Goal: Information Seeking & Learning: Learn about a topic

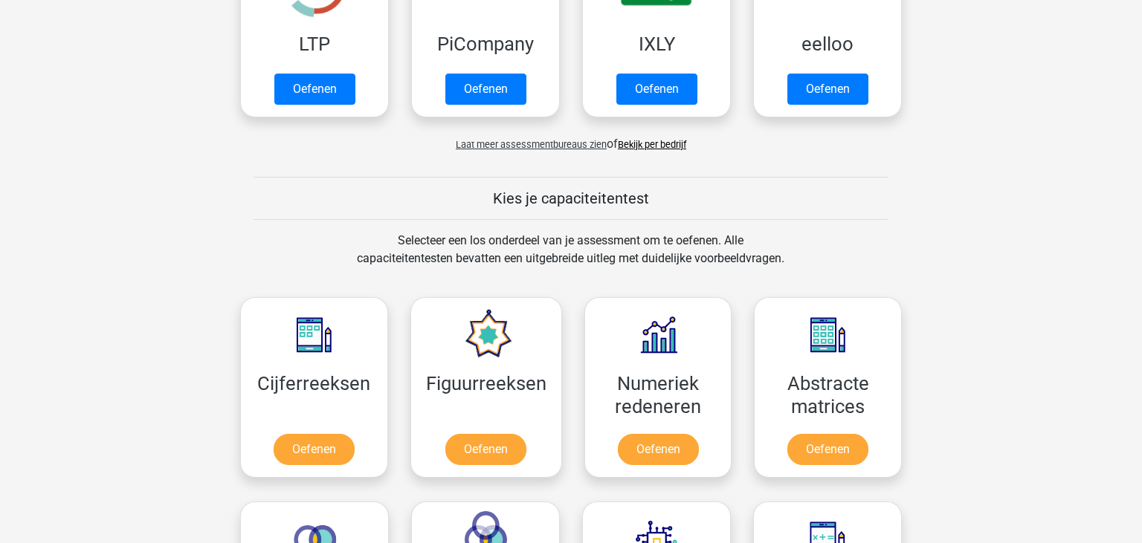
scroll to position [646, 0]
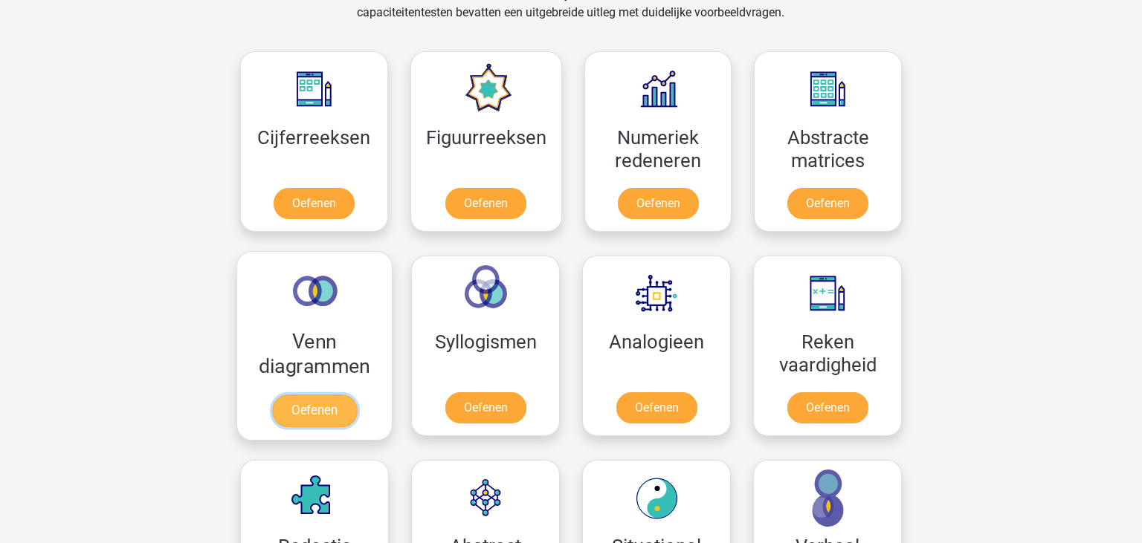
click at [340, 413] on link "Oefenen" at bounding box center [314, 411] width 85 height 33
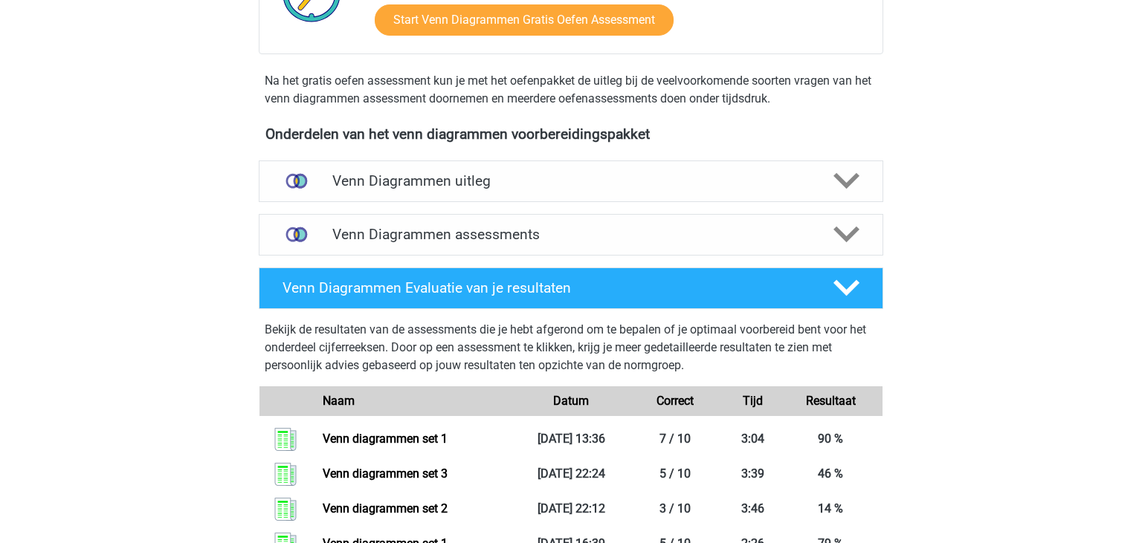
scroll to position [372, 0]
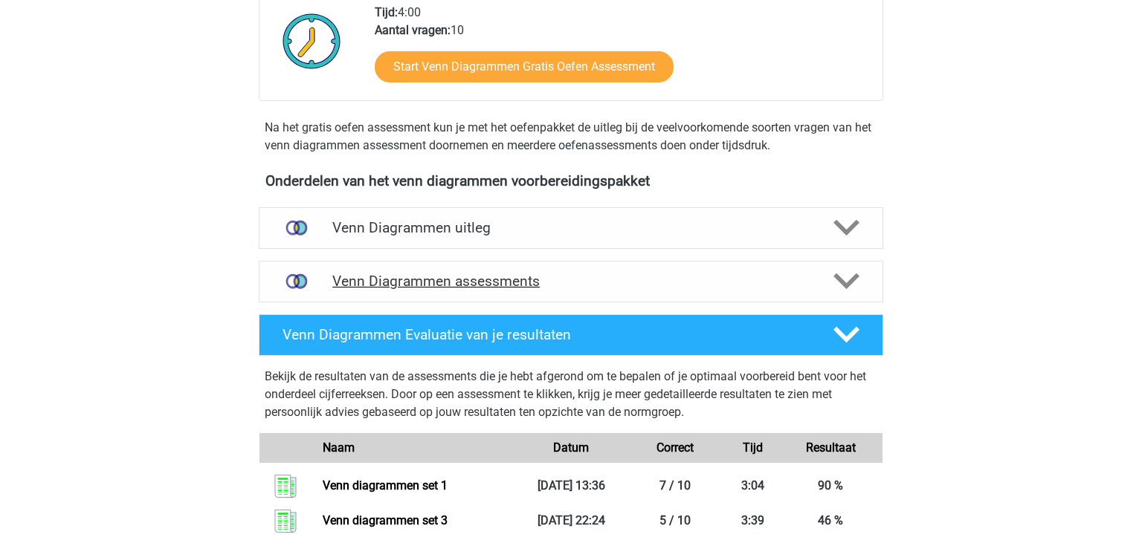
click at [697, 288] on h4 "Venn Diagrammen assessments" at bounding box center [570, 281] width 477 height 17
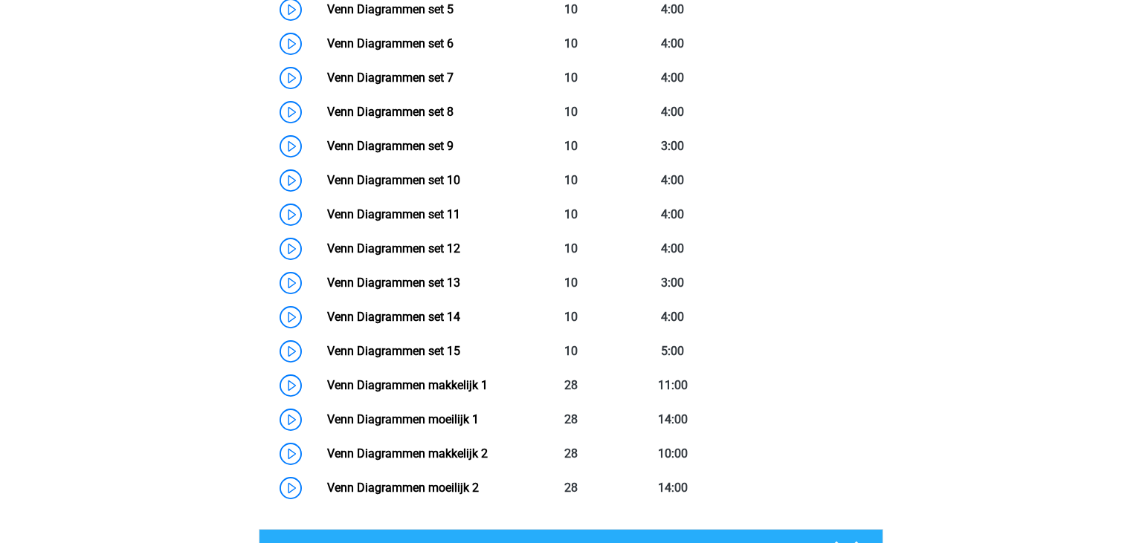
scroll to position [923, 0]
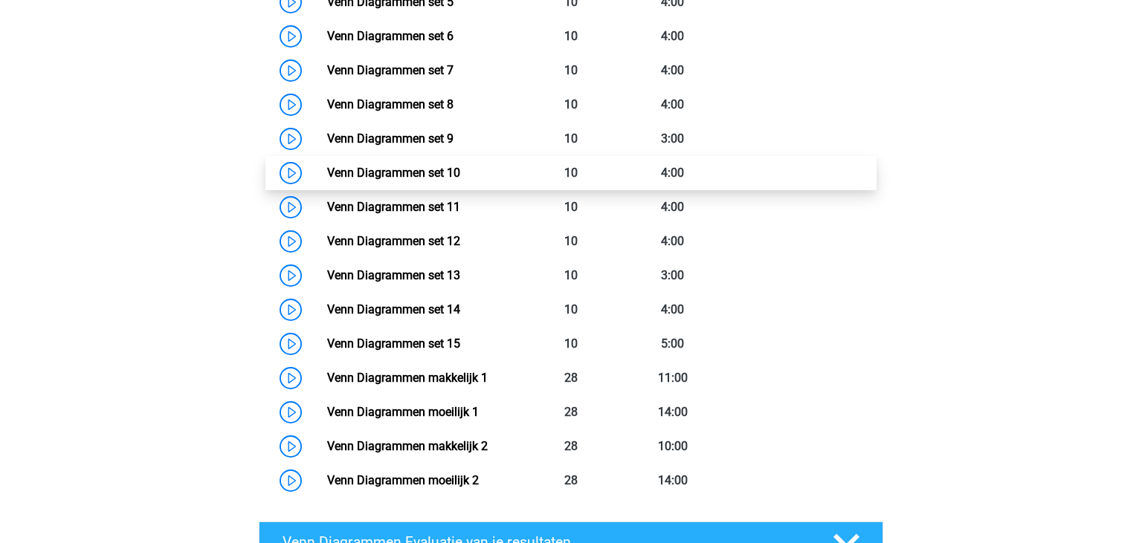
click at [427, 166] on link "Venn Diagrammen set 10" at bounding box center [393, 173] width 133 height 14
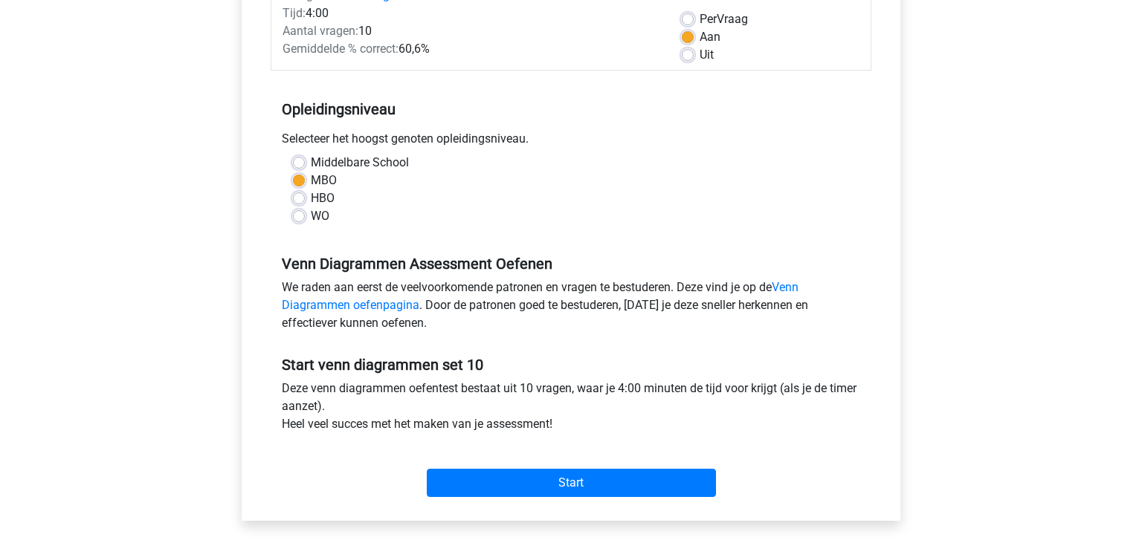
scroll to position [227, 0]
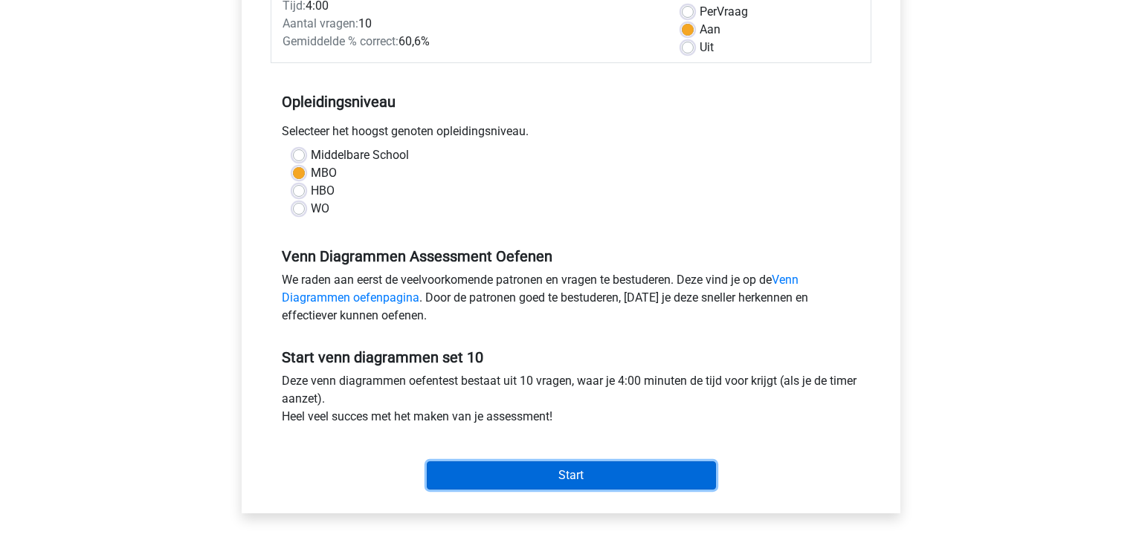
click at [672, 475] on input "Start" at bounding box center [571, 476] width 289 height 28
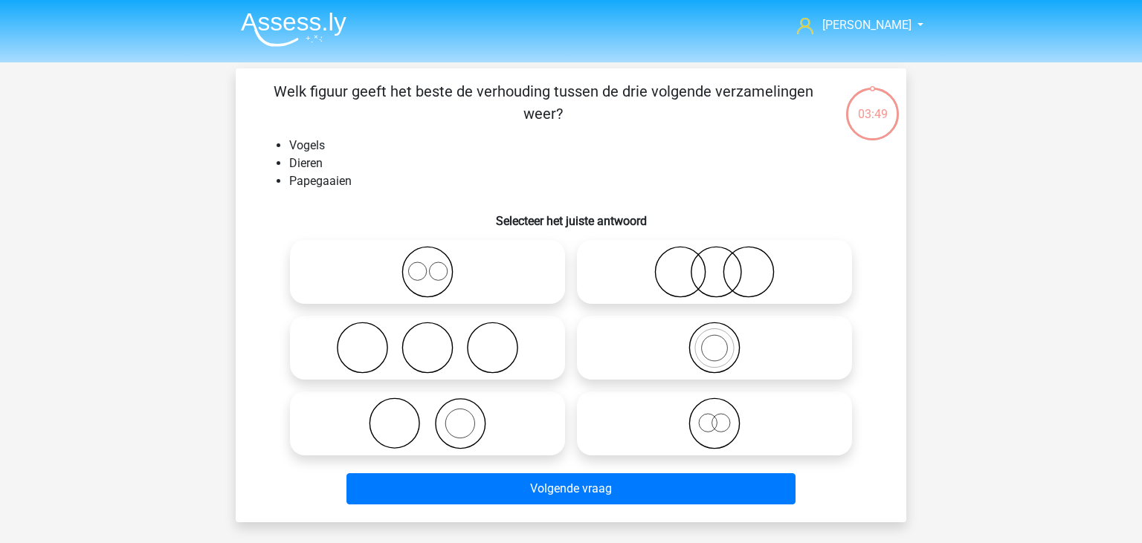
click at [725, 420] on icon at bounding box center [714, 424] width 263 height 52
click at [724, 416] on input "radio" at bounding box center [719, 412] width 10 height 10
radio input "true"
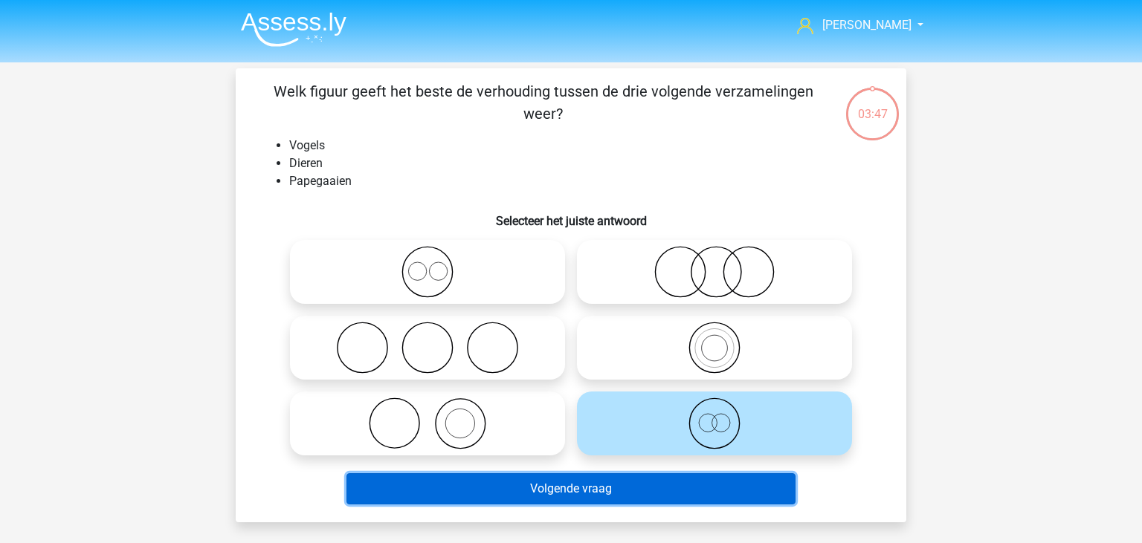
click at [668, 499] on button "Volgende vraag" at bounding box center [571, 488] width 450 height 31
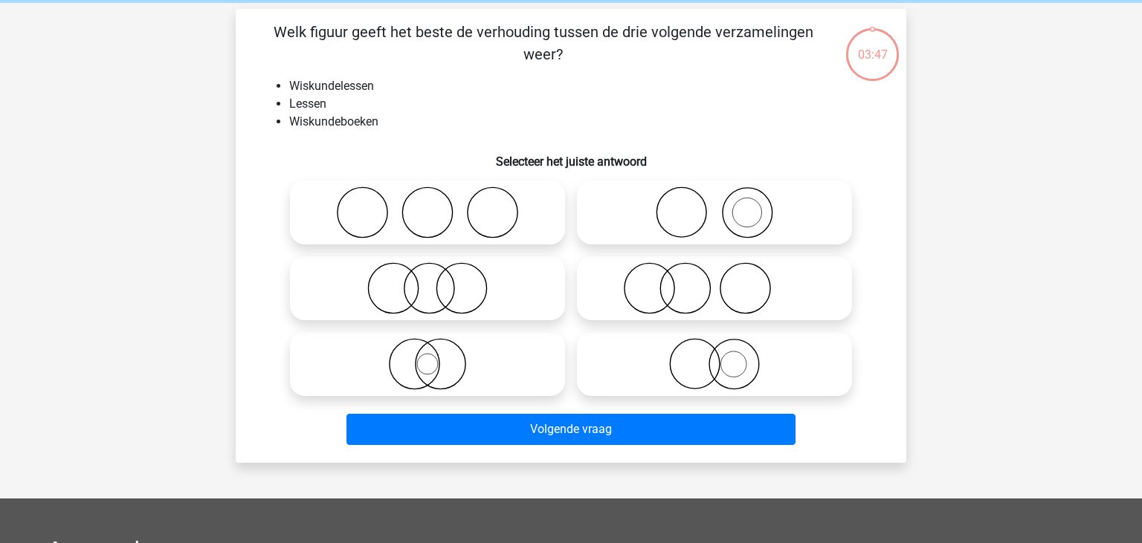
scroll to position [68, 0]
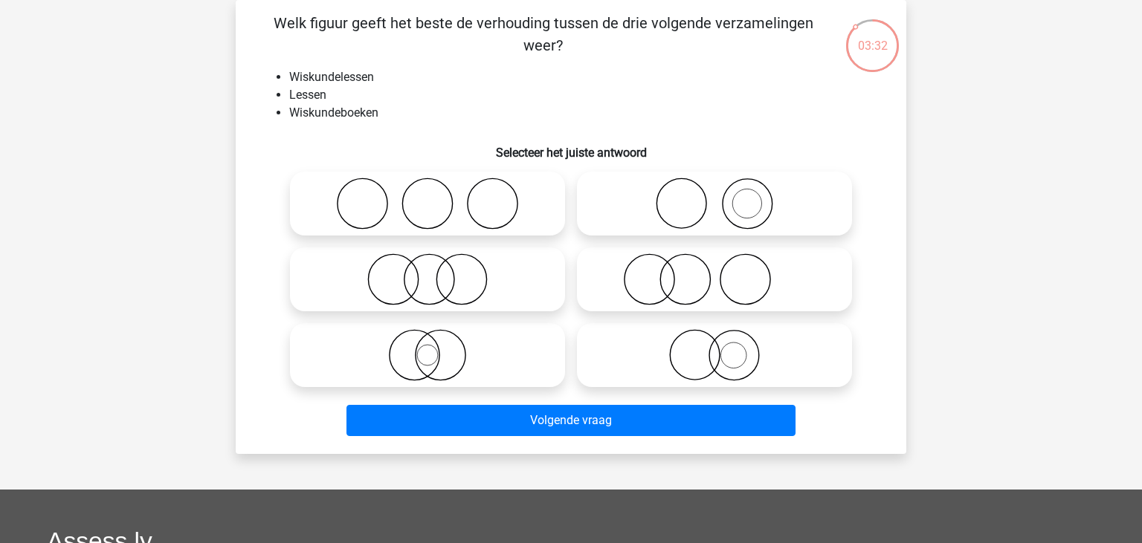
click at [811, 206] on icon at bounding box center [714, 204] width 263 height 52
click at [724, 196] on input "radio" at bounding box center [719, 192] width 10 height 10
radio input "true"
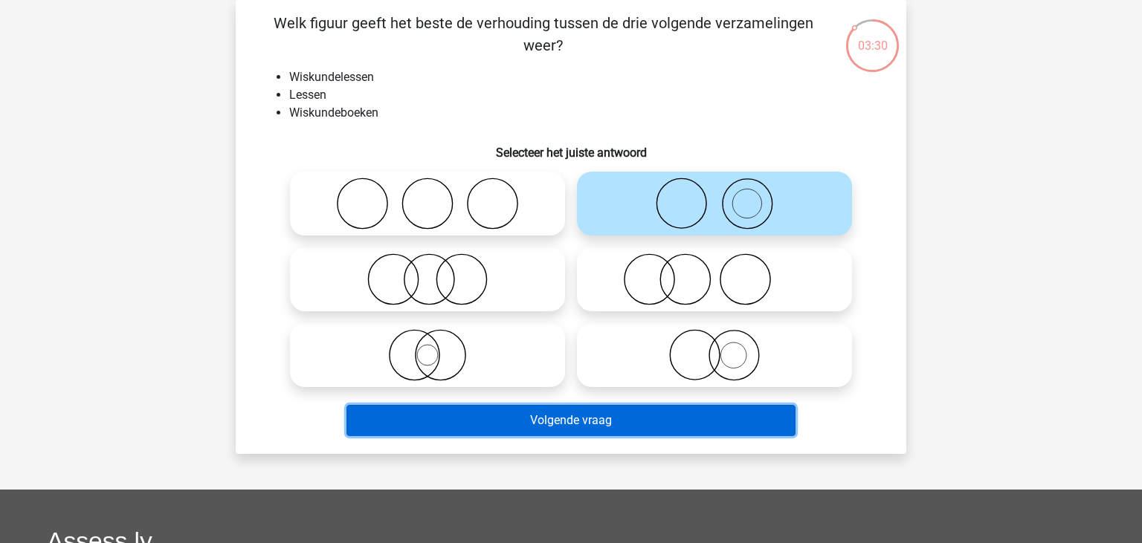
click at [618, 420] on button "Volgende vraag" at bounding box center [571, 420] width 450 height 31
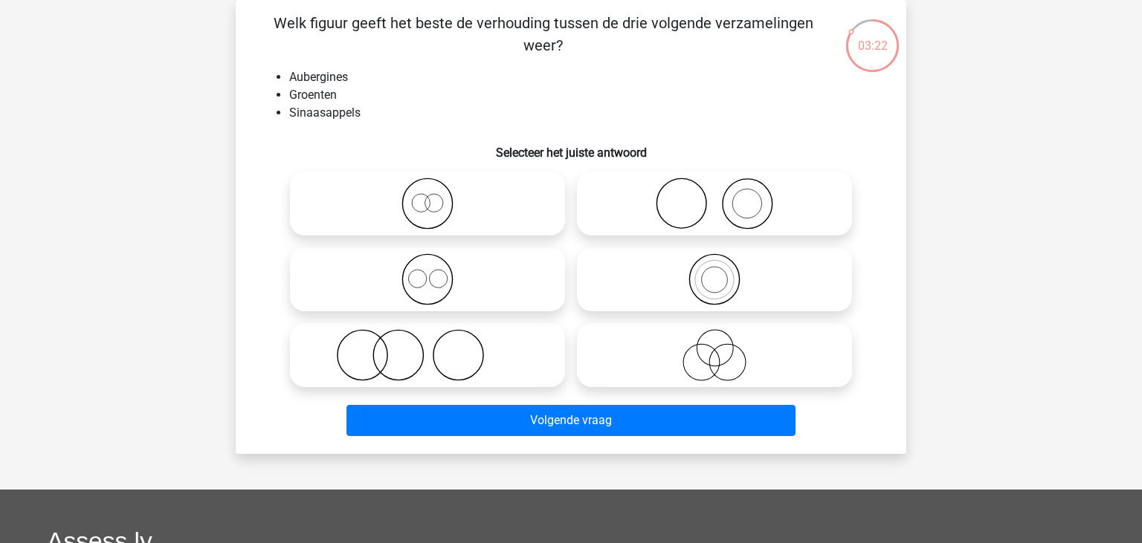
click at [751, 209] on icon at bounding box center [714, 204] width 263 height 52
click at [724, 196] on input "radio" at bounding box center [719, 192] width 10 height 10
radio input "true"
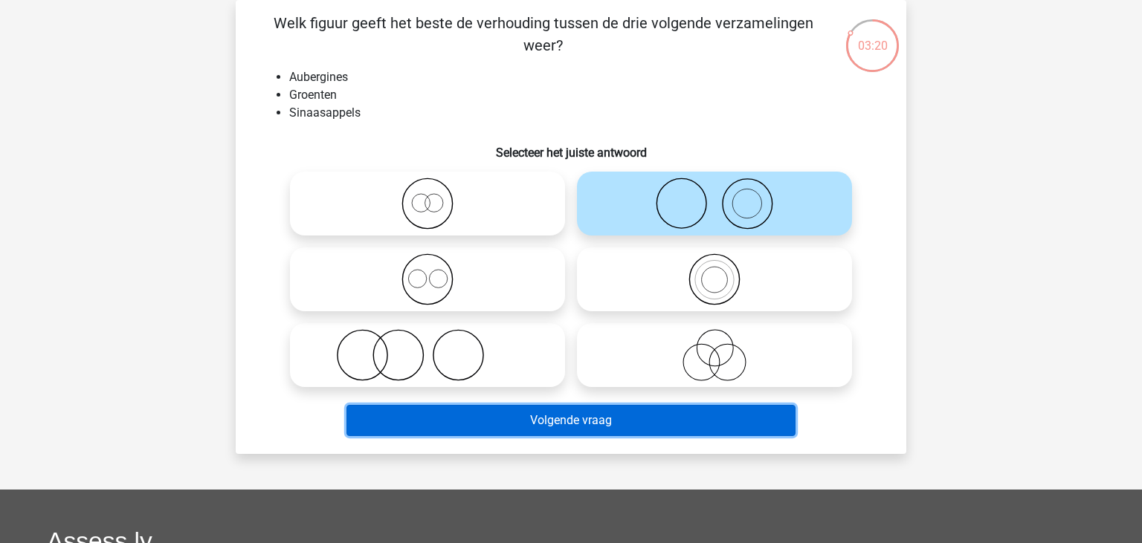
click at [661, 412] on button "Volgende vraag" at bounding box center [571, 420] width 450 height 31
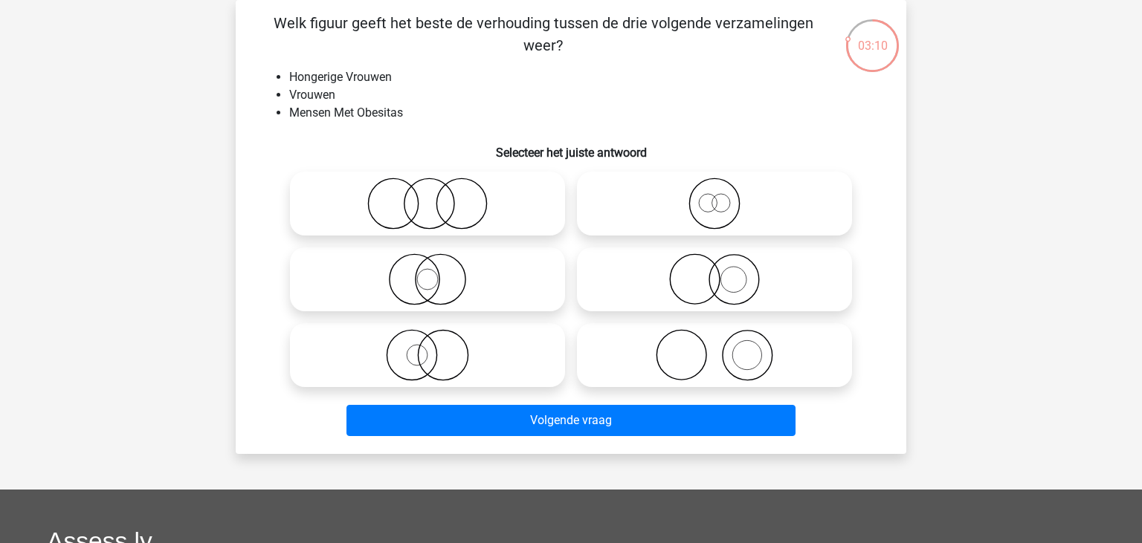
click at [460, 207] on icon at bounding box center [427, 204] width 263 height 52
click at [437, 196] on input "radio" at bounding box center [432, 192] width 10 height 10
radio input "true"
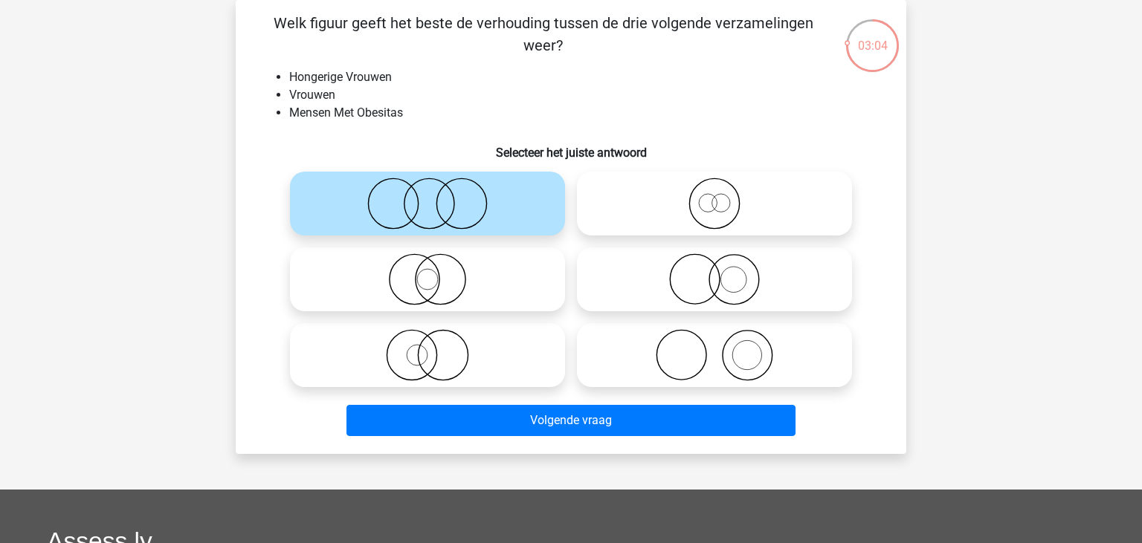
click at [425, 252] on label at bounding box center [427, 279] width 275 height 64
click at [427, 262] on input "radio" at bounding box center [432, 267] width 10 height 10
radio input "true"
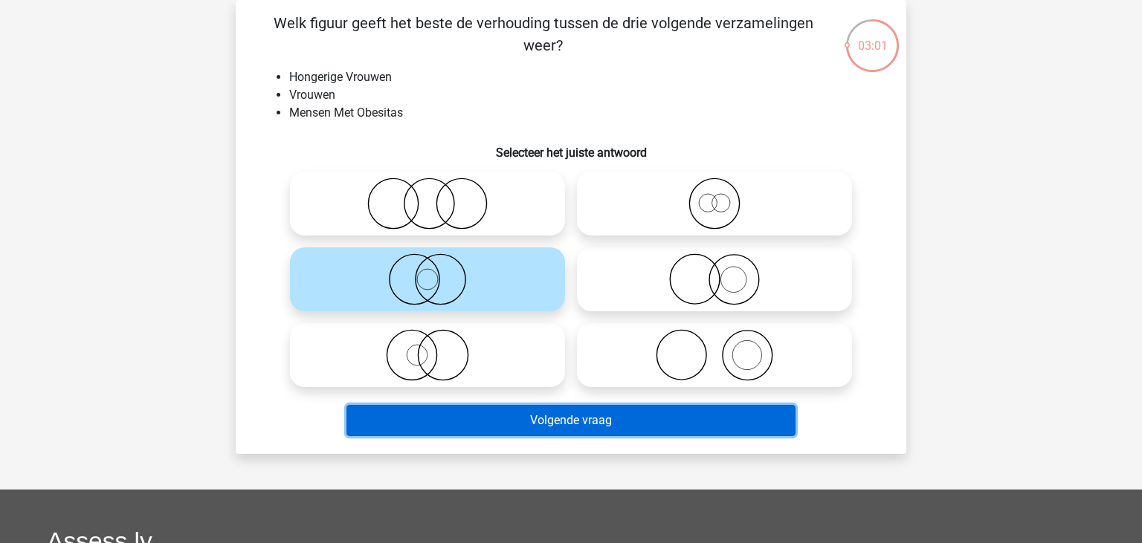
click at [540, 422] on button "Volgende vraag" at bounding box center [571, 420] width 450 height 31
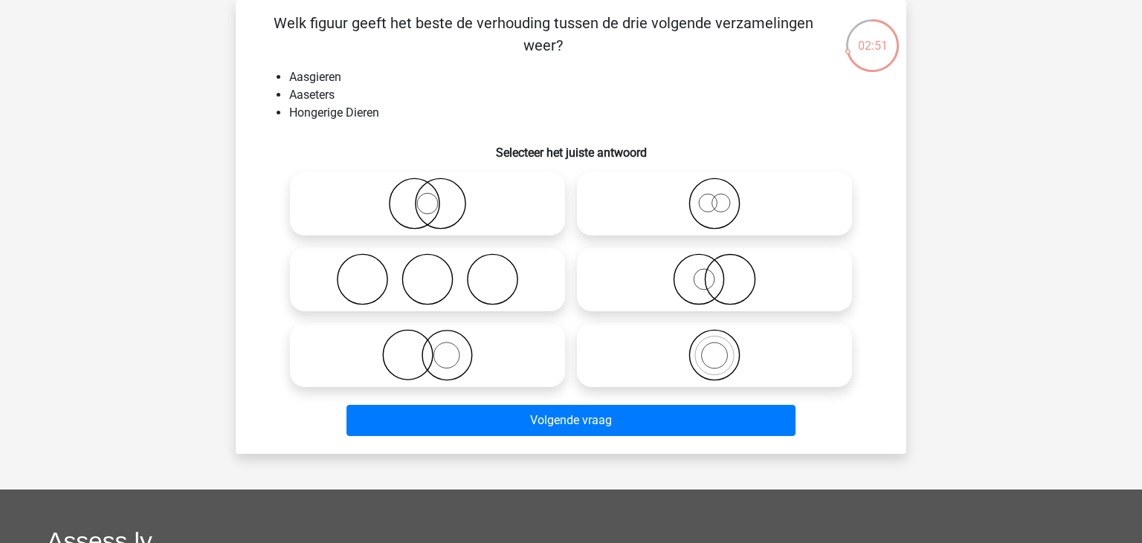
click at [644, 299] on icon at bounding box center [714, 279] width 263 height 52
click at [714, 272] on input "radio" at bounding box center [719, 267] width 10 height 10
radio input "true"
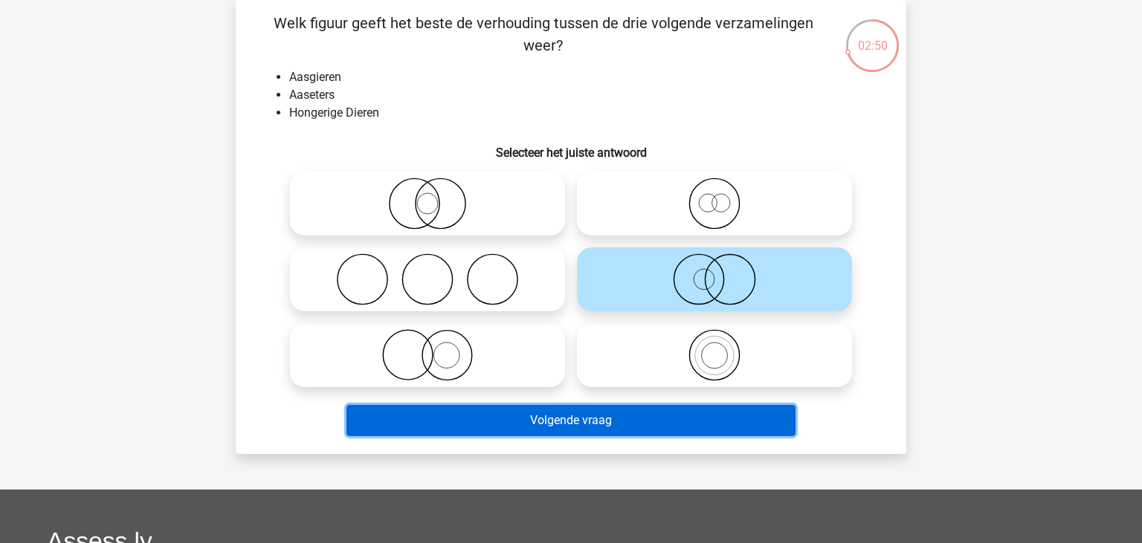
click at [664, 432] on button "Volgende vraag" at bounding box center [571, 420] width 450 height 31
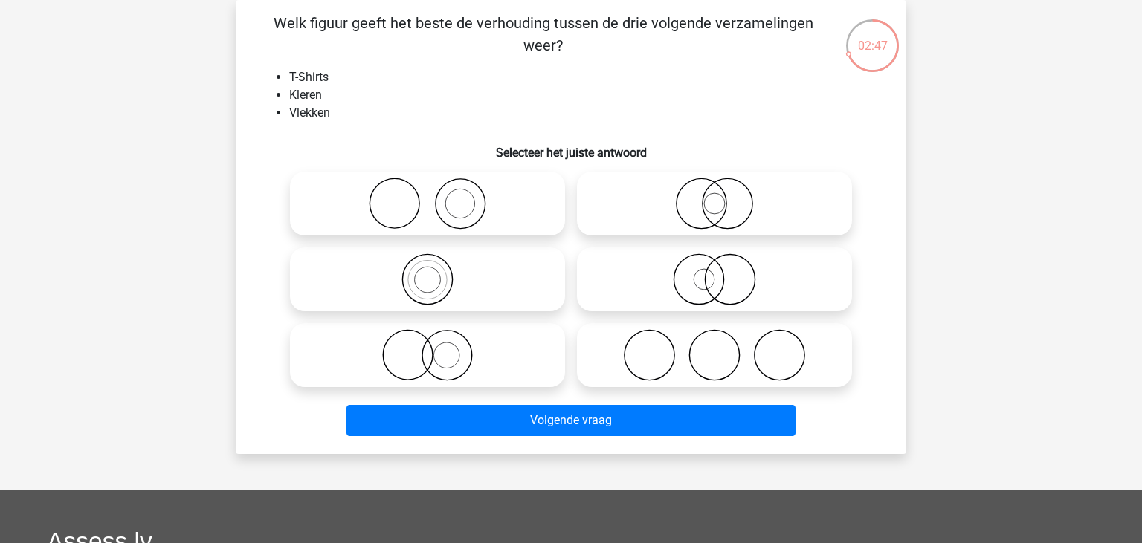
click at [426, 224] on icon at bounding box center [427, 204] width 263 height 52
click at [427, 196] on input "radio" at bounding box center [432, 192] width 10 height 10
radio input "true"
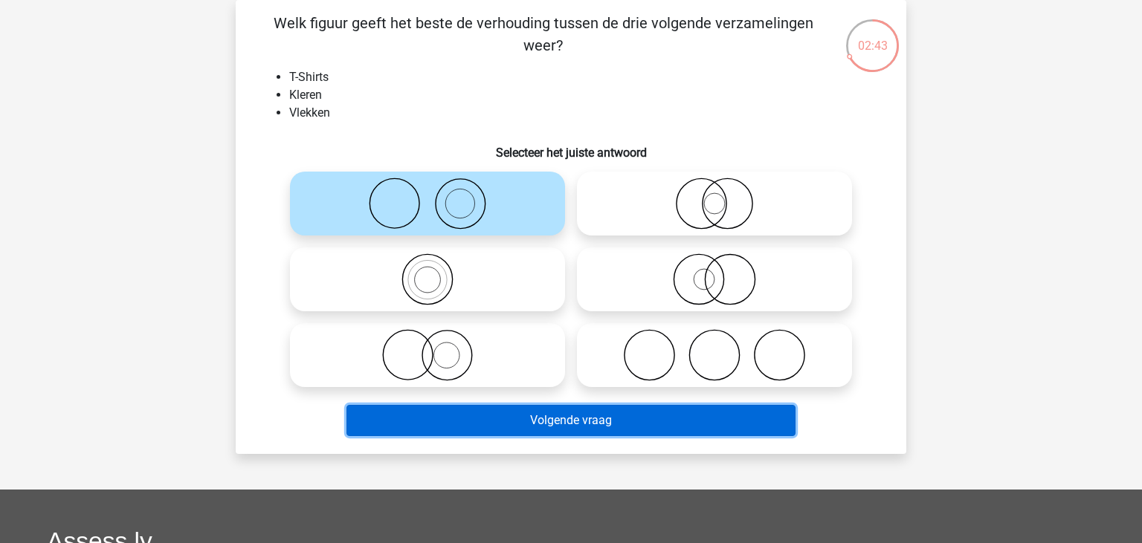
click at [563, 428] on button "Volgende vraag" at bounding box center [571, 420] width 450 height 31
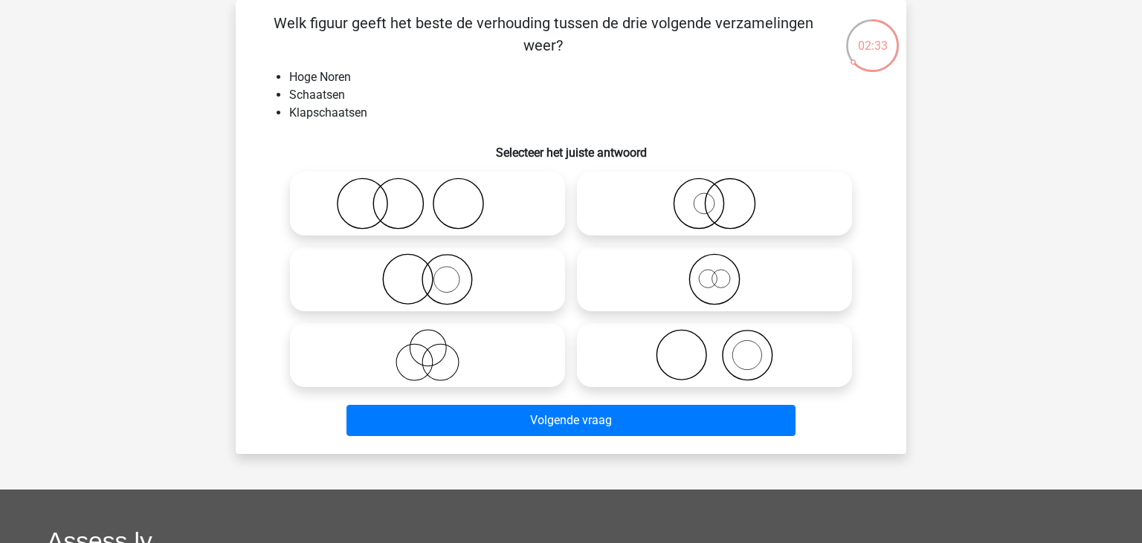
click at [715, 294] on icon at bounding box center [714, 279] width 263 height 52
click at [715, 272] on input "radio" at bounding box center [719, 267] width 10 height 10
radio input "true"
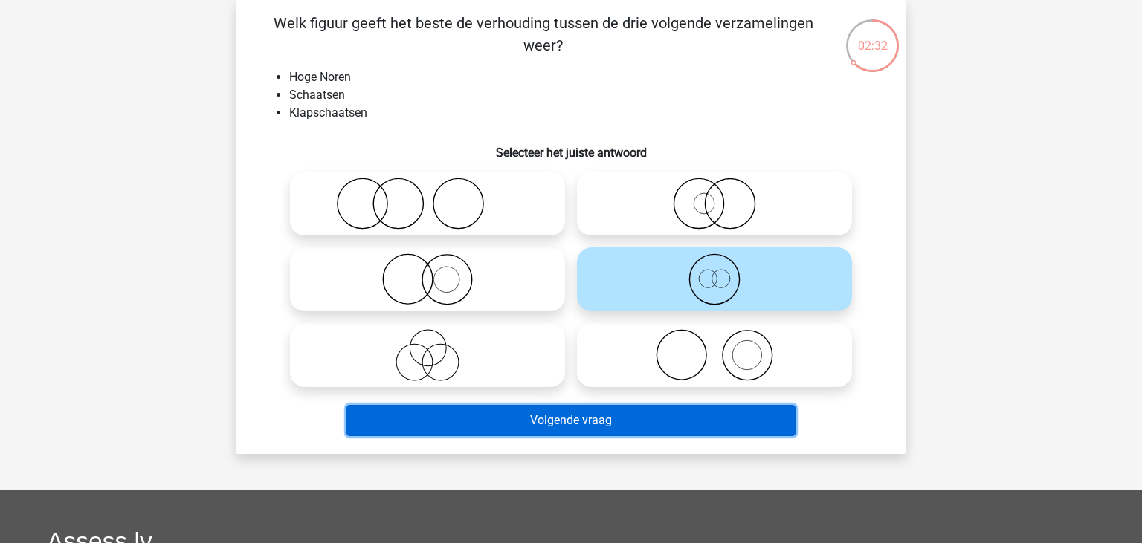
click at [644, 430] on button "Volgende vraag" at bounding box center [571, 420] width 450 height 31
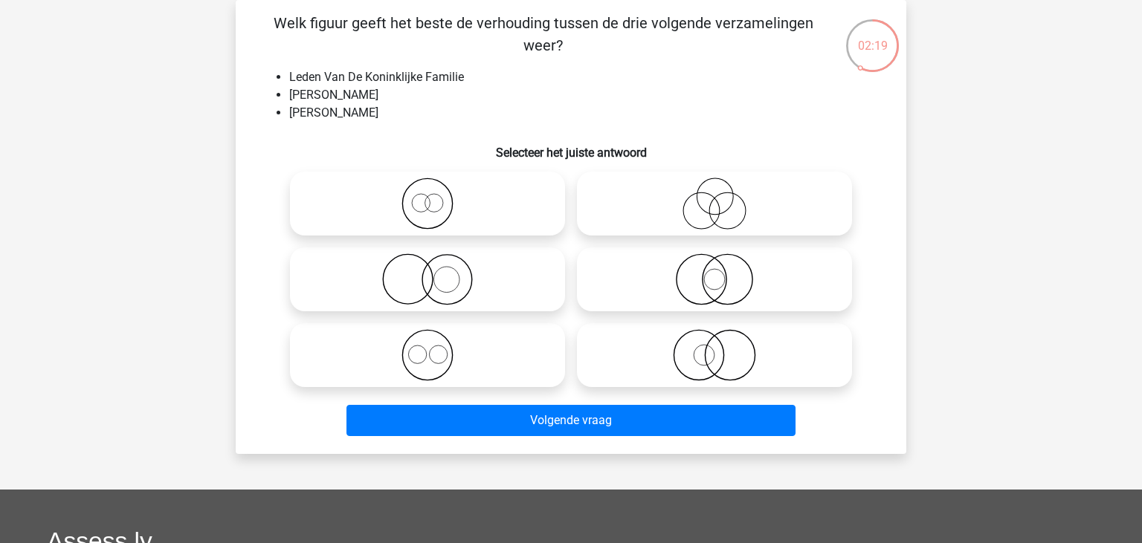
click at [470, 372] on icon at bounding box center [427, 355] width 263 height 52
click at [437, 348] on input "radio" at bounding box center [432, 343] width 10 height 10
radio input "true"
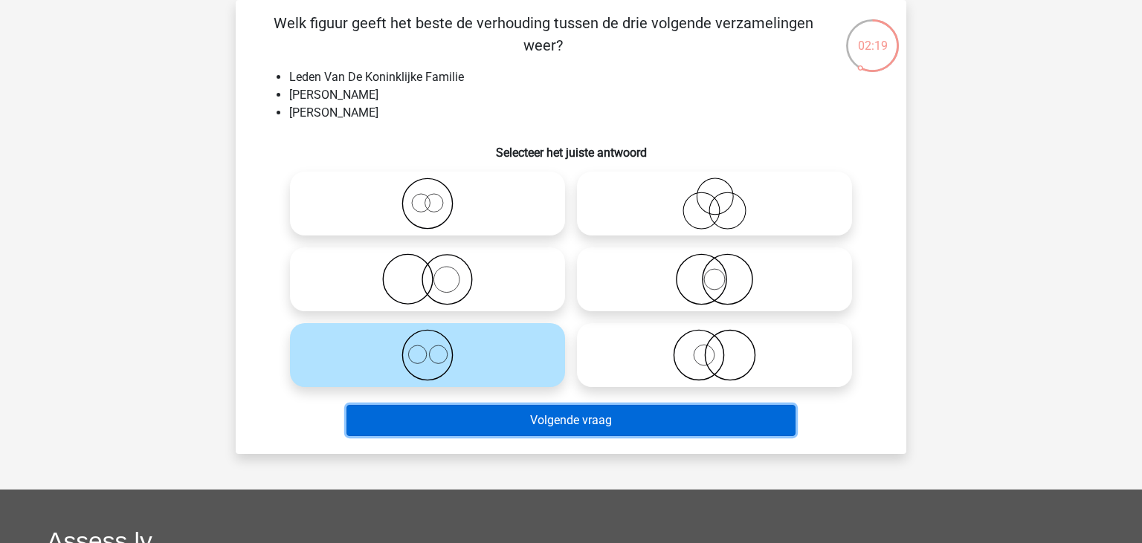
click at [498, 424] on button "Volgende vraag" at bounding box center [571, 420] width 450 height 31
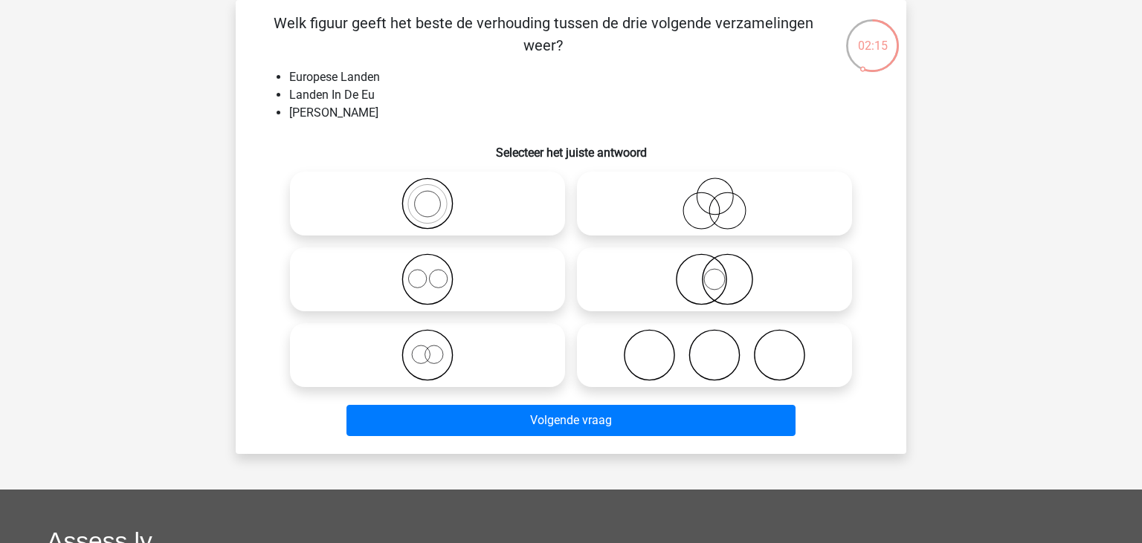
click at [684, 202] on icon at bounding box center [714, 204] width 263 height 52
click at [714, 196] on input "radio" at bounding box center [719, 192] width 10 height 10
radio input "true"
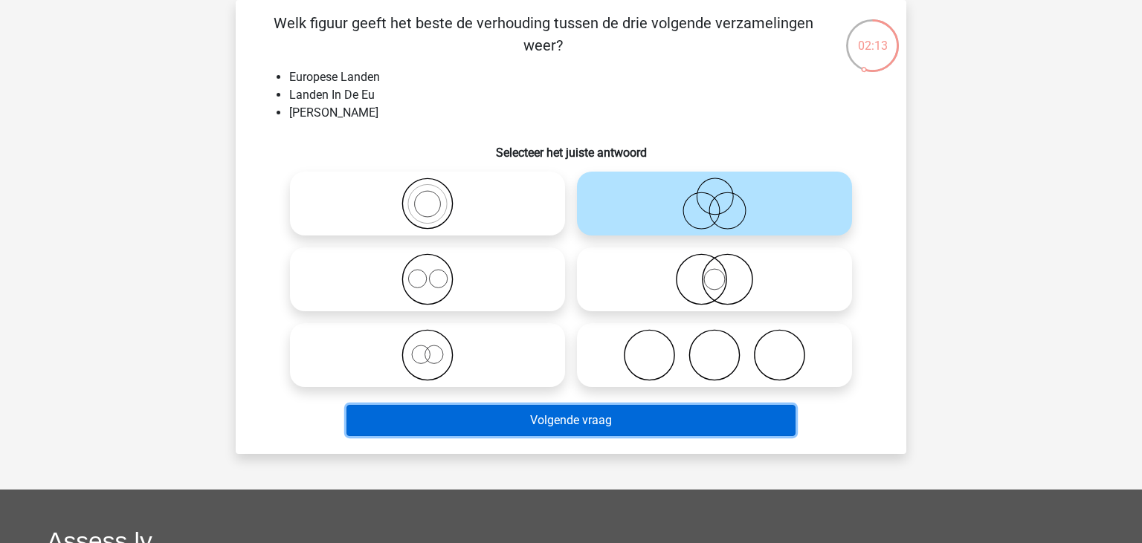
click at [664, 422] on button "Volgende vraag" at bounding box center [571, 420] width 450 height 31
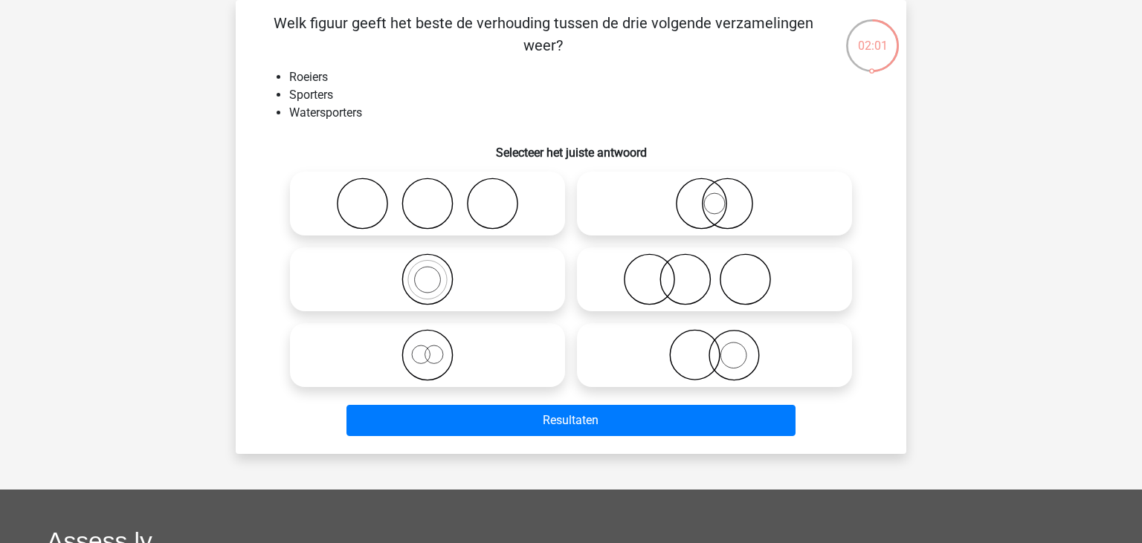
click at [441, 363] on icon at bounding box center [427, 355] width 263 height 52
click at [437, 348] on input "radio" at bounding box center [432, 343] width 10 height 10
radio input "true"
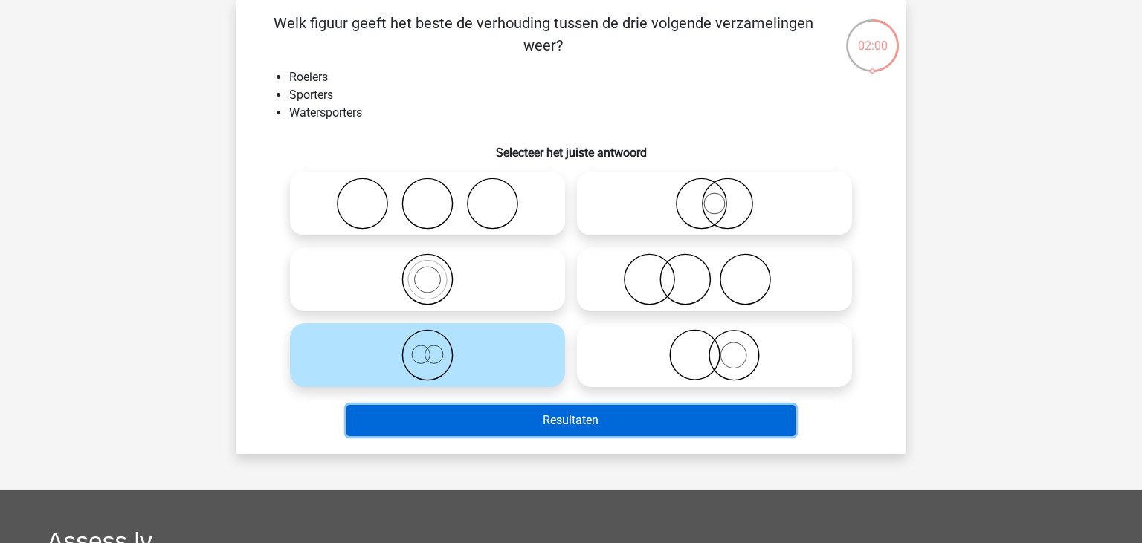
click at [499, 433] on button "Resultaten" at bounding box center [571, 420] width 450 height 31
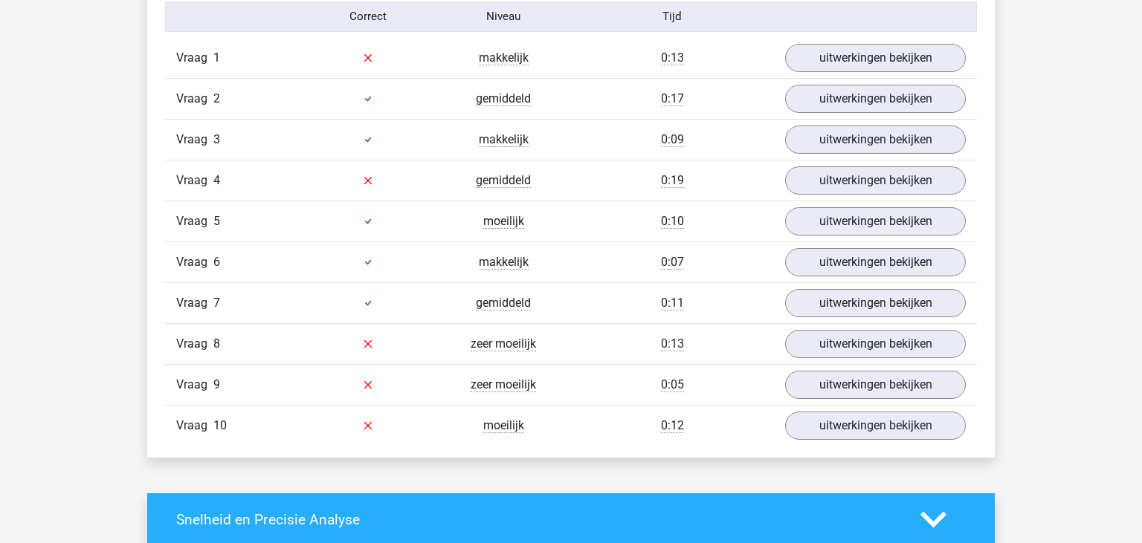
scroll to position [993, 0]
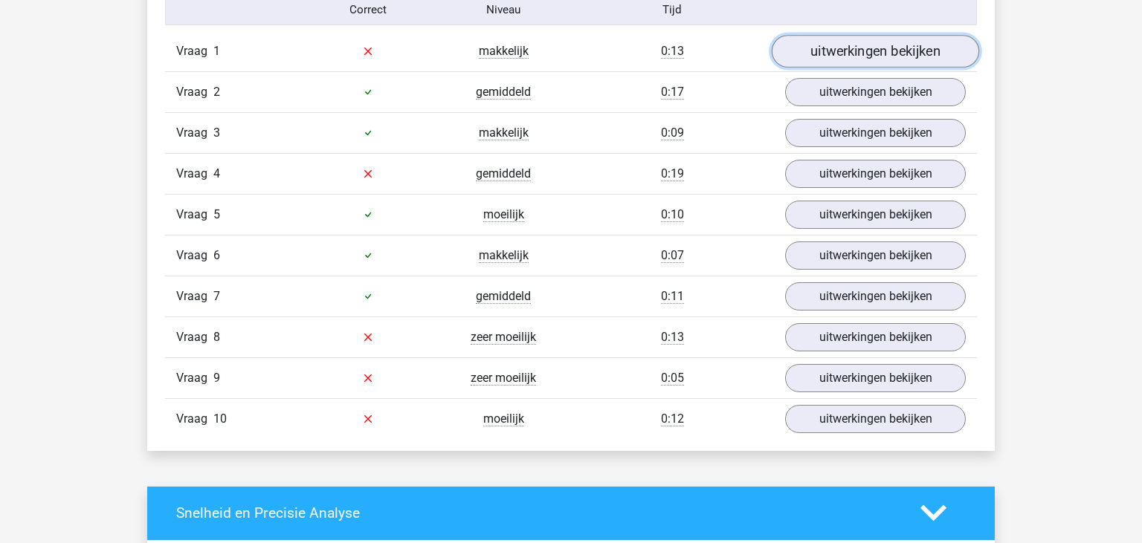
click at [910, 58] on link "uitwerkingen bekijken" at bounding box center [874, 51] width 207 height 33
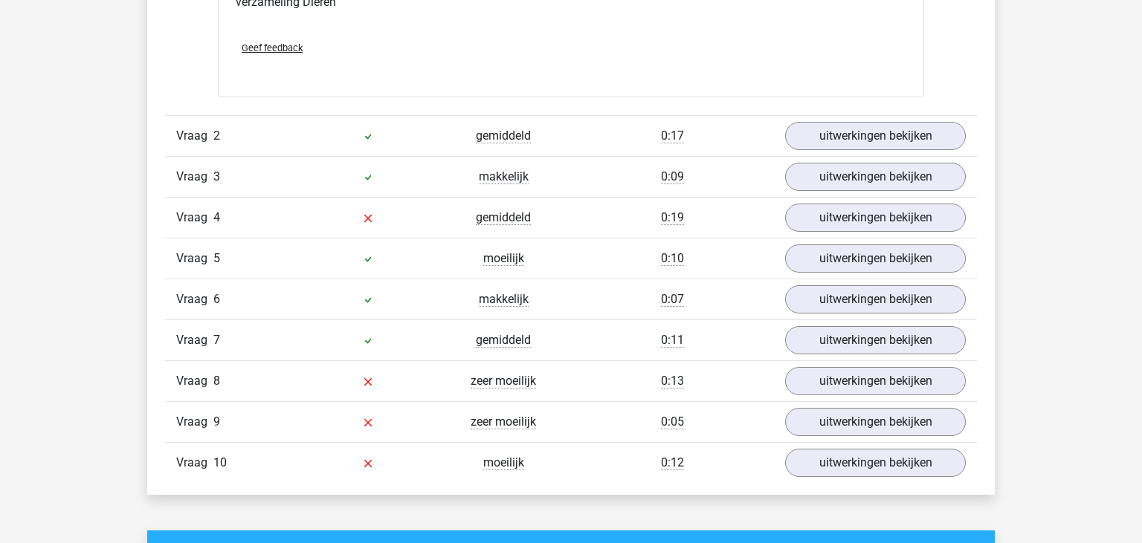
scroll to position [1570, 0]
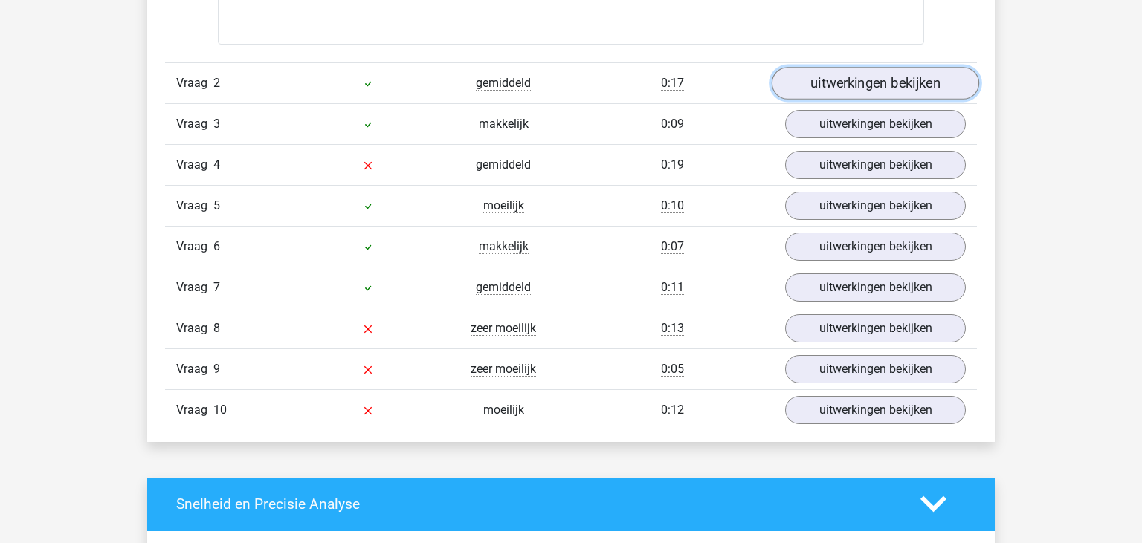
click at [815, 72] on link "uitwerkingen bekijken" at bounding box center [874, 83] width 207 height 33
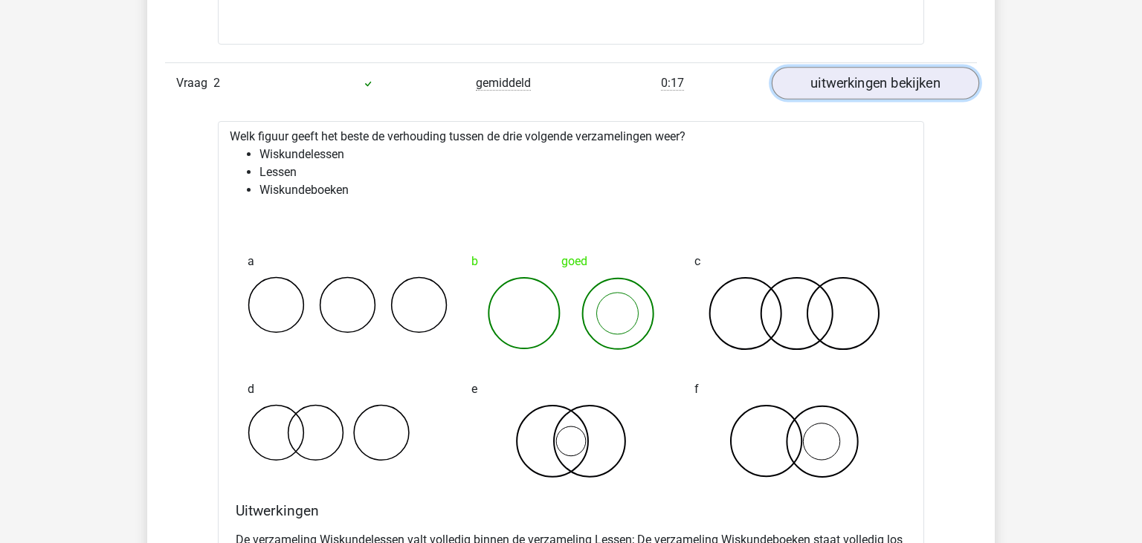
click at [920, 91] on link "uitwerkingen bekijken" at bounding box center [874, 83] width 207 height 33
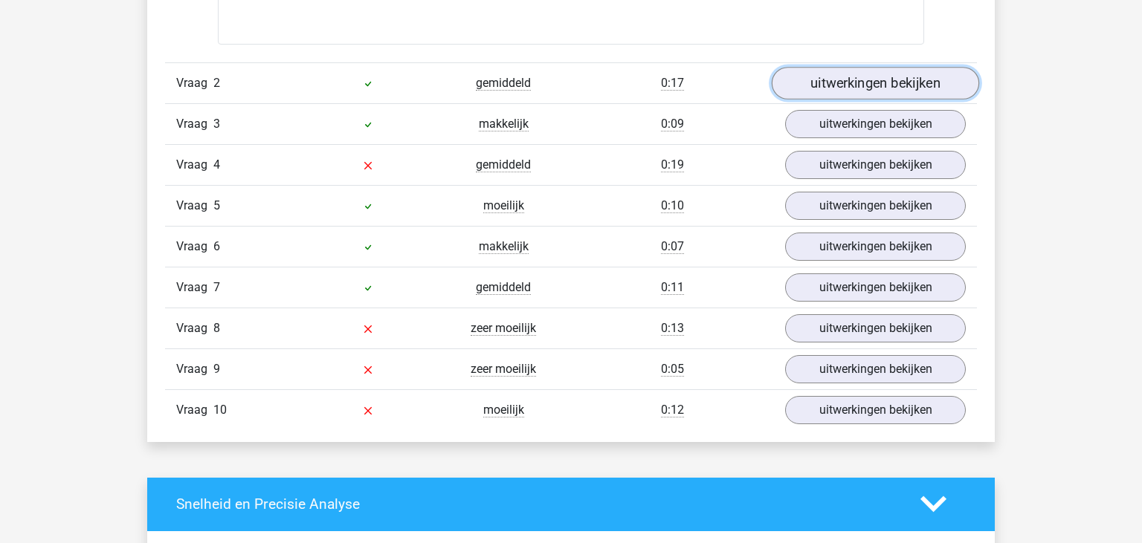
click at [920, 91] on link "uitwerkingen bekijken" at bounding box center [874, 83] width 207 height 33
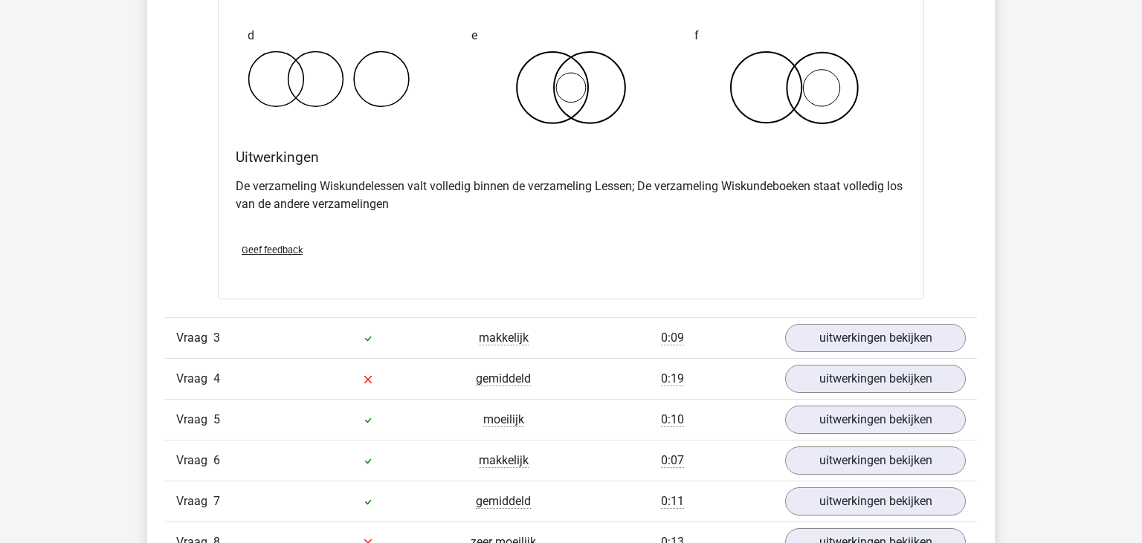
scroll to position [1911, 0]
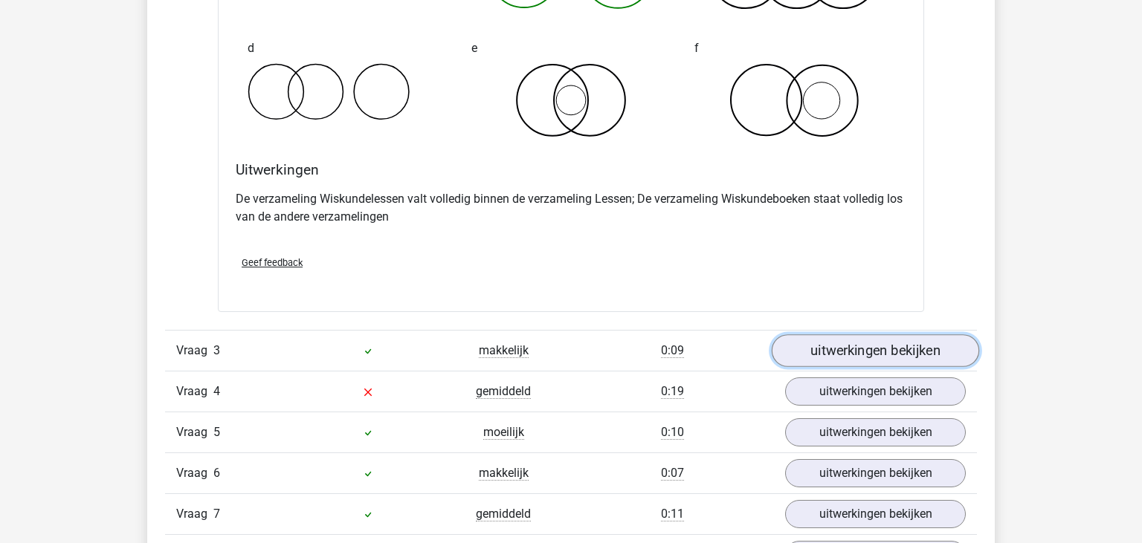
click at [942, 352] on link "uitwerkingen bekijken" at bounding box center [874, 350] width 207 height 33
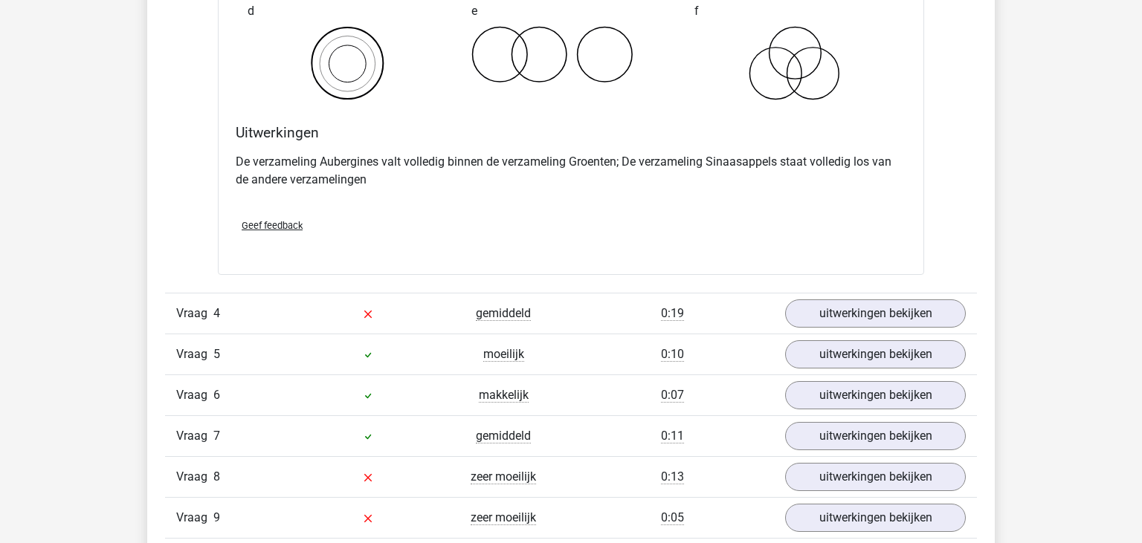
scroll to position [2622, 0]
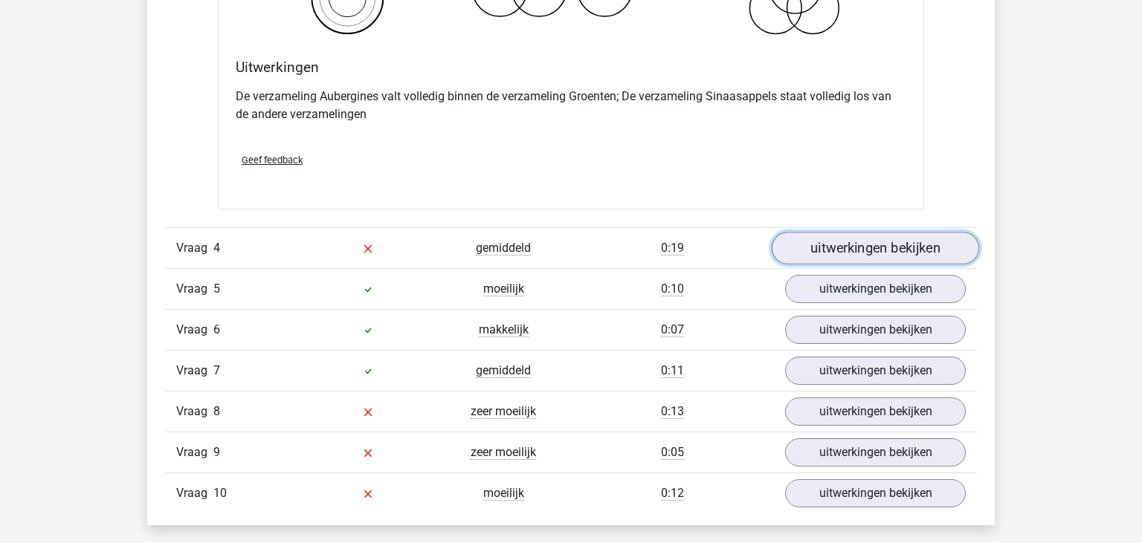
click at [884, 243] on link "uitwerkingen bekijken" at bounding box center [874, 248] width 207 height 33
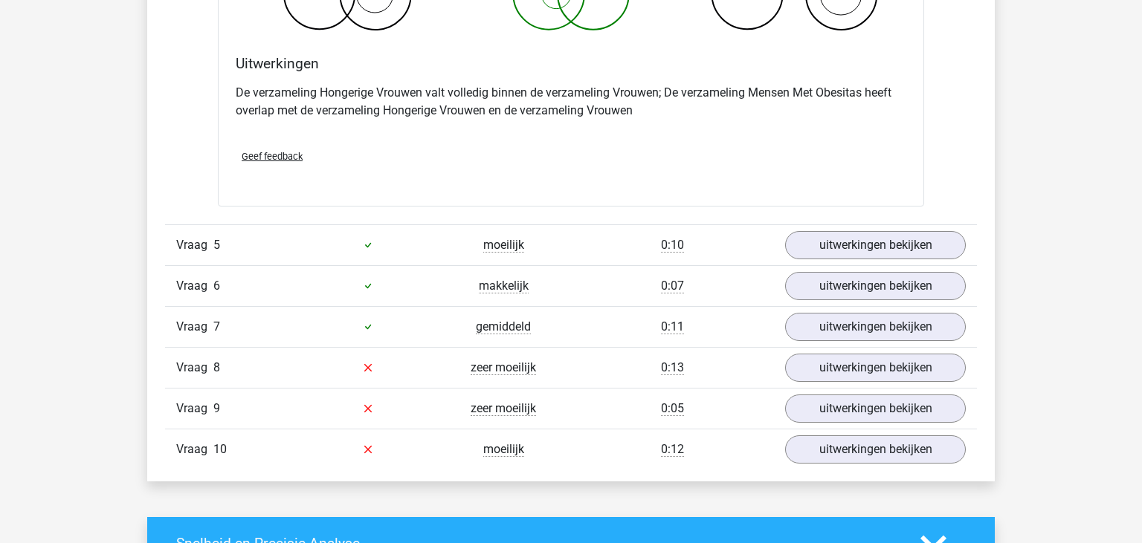
scroll to position [3308, 0]
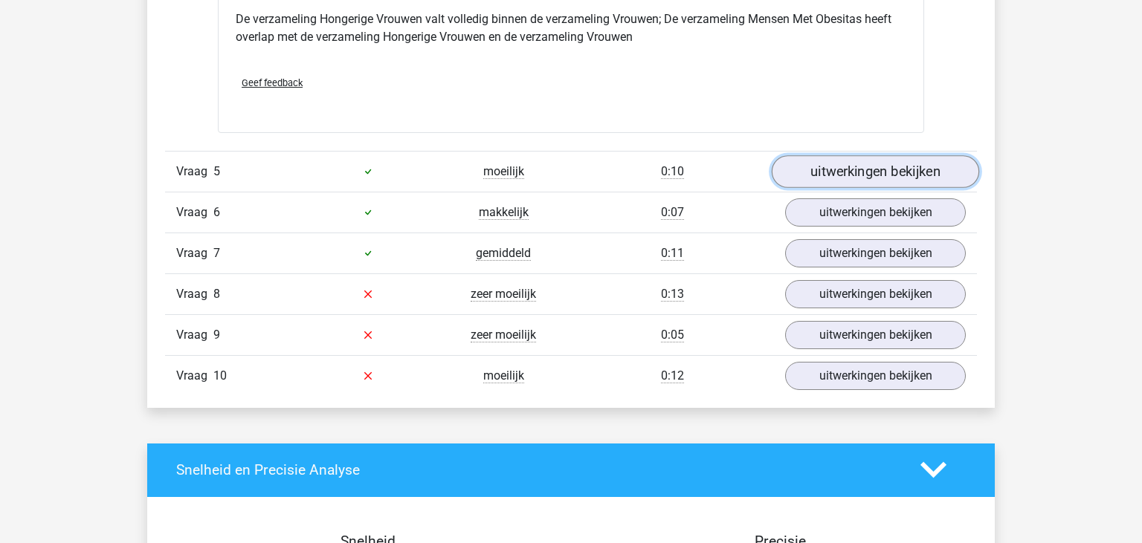
click at [816, 158] on link "uitwerkingen bekijken" at bounding box center [874, 171] width 207 height 33
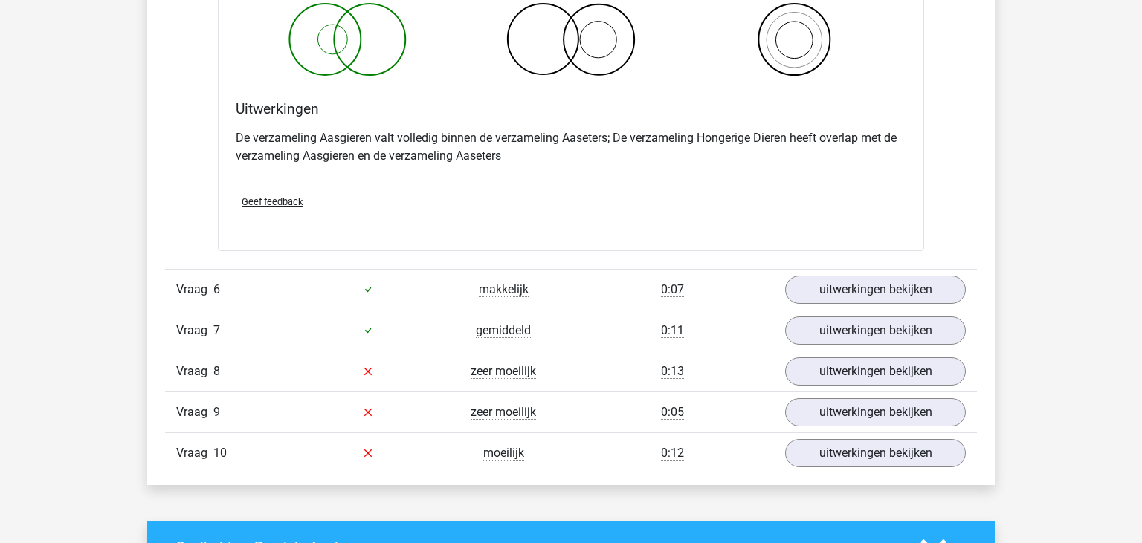
scroll to position [3861, 0]
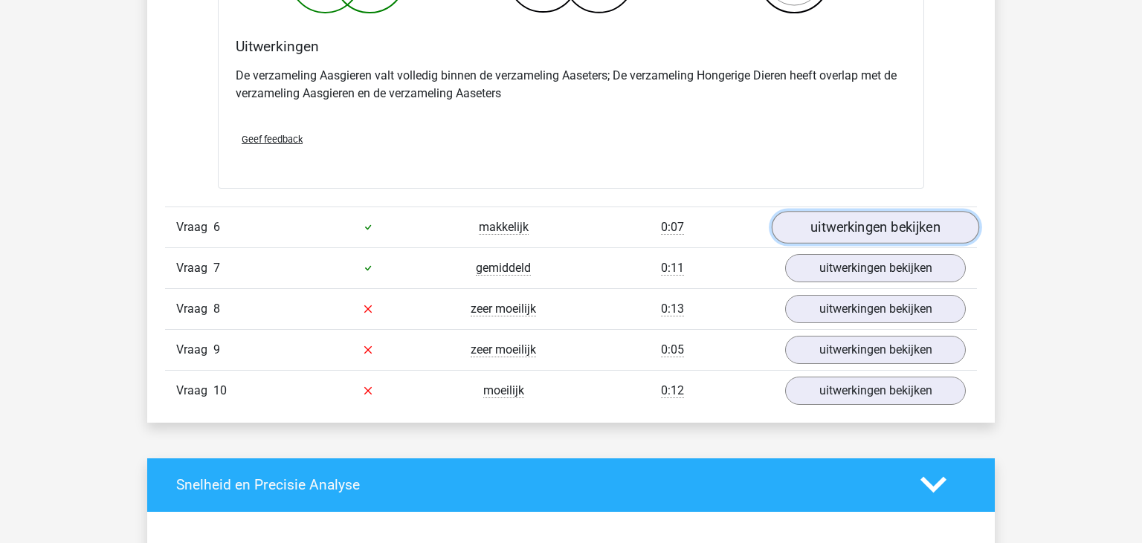
click at [809, 239] on link "uitwerkingen bekijken" at bounding box center [874, 227] width 207 height 33
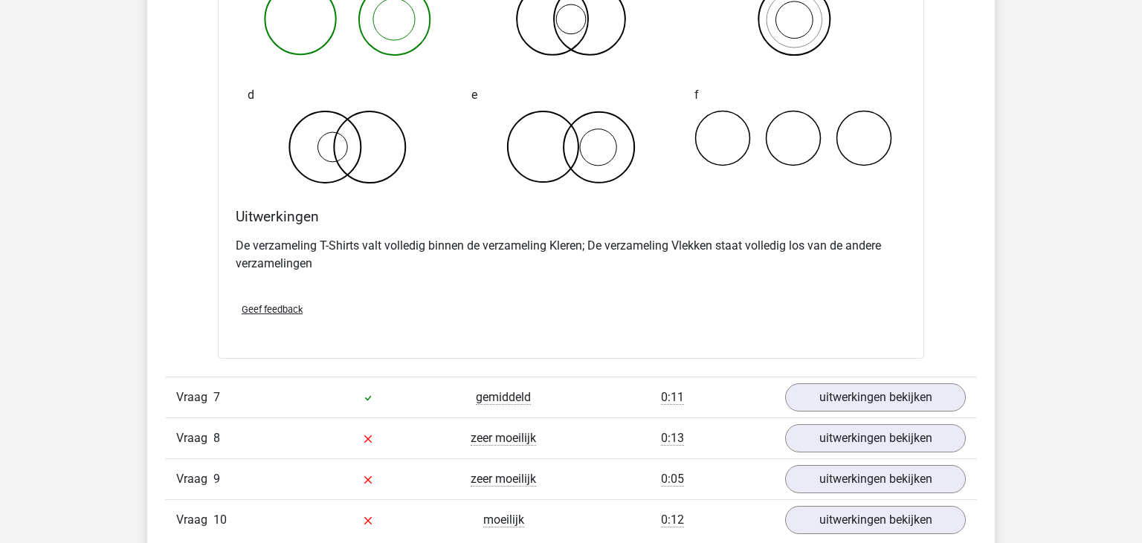
scroll to position [4314, 0]
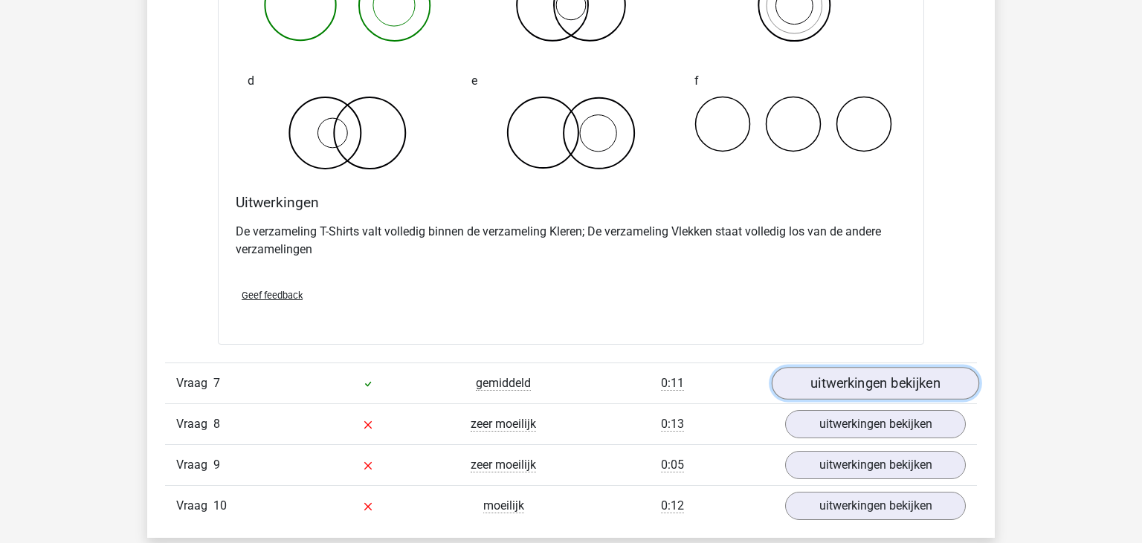
click at [883, 374] on link "uitwerkingen bekijken" at bounding box center [874, 383] width 207 height 33
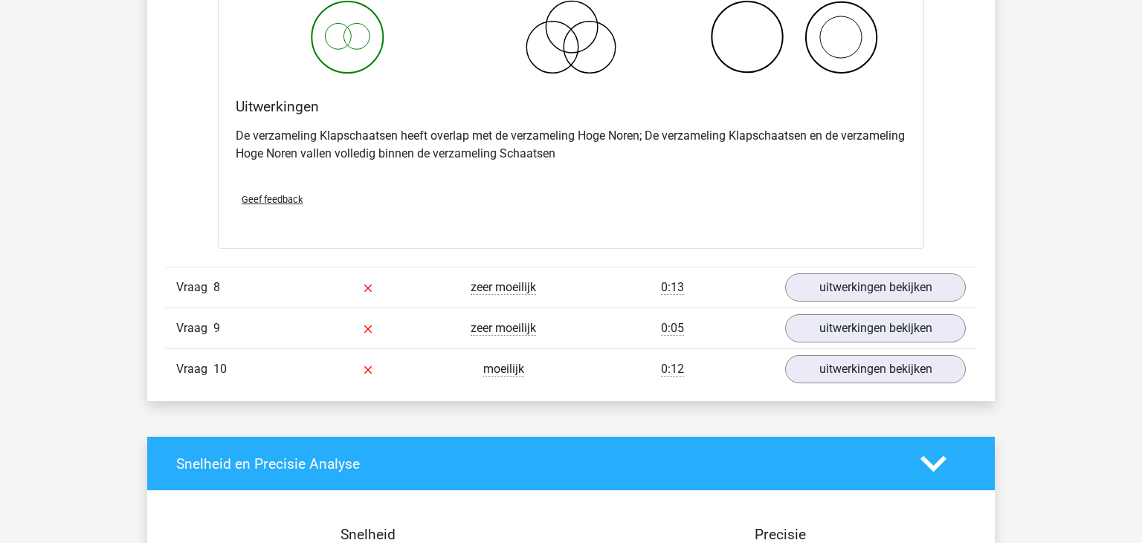
scroll to position [5041, 0]
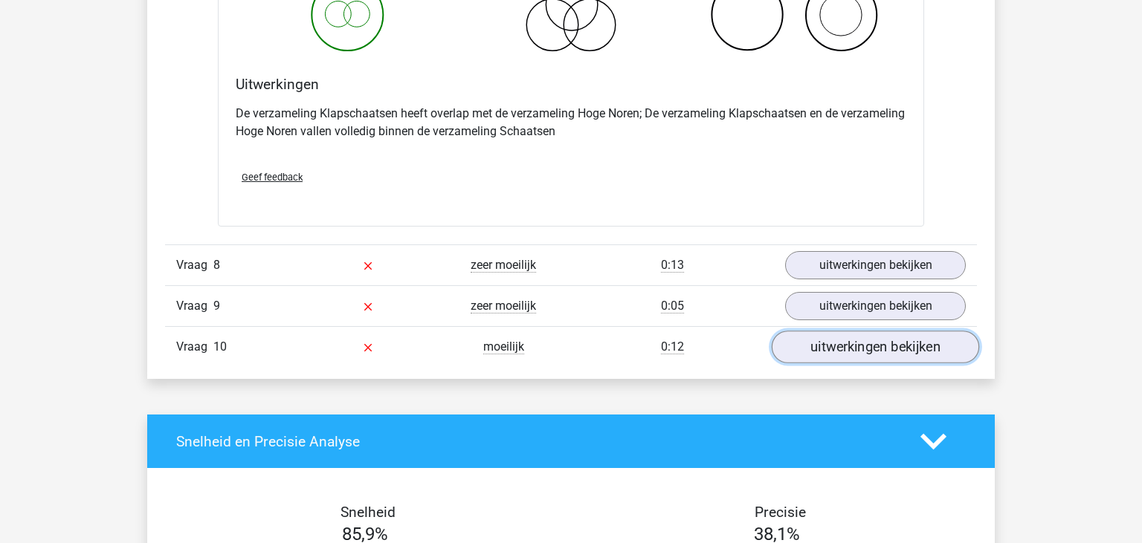
click at [884, 353] on link "uitwerkingen bekijken" at bounding box center [874, 347] width 207 height 33
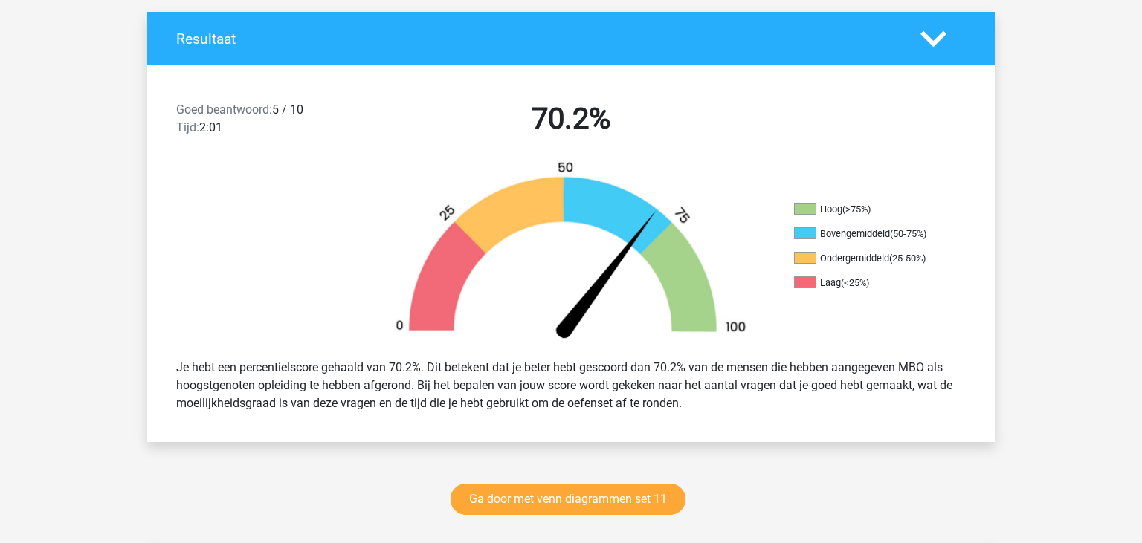
scroll to position [0, 0]
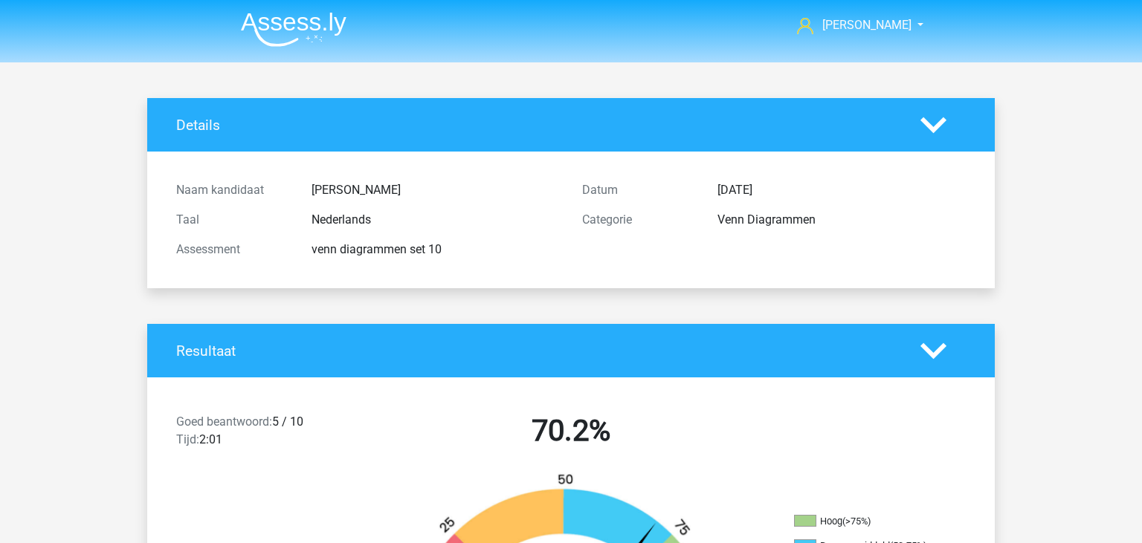
click at [282, 31] on img at bounding box center [294, 29] width 106 height 35
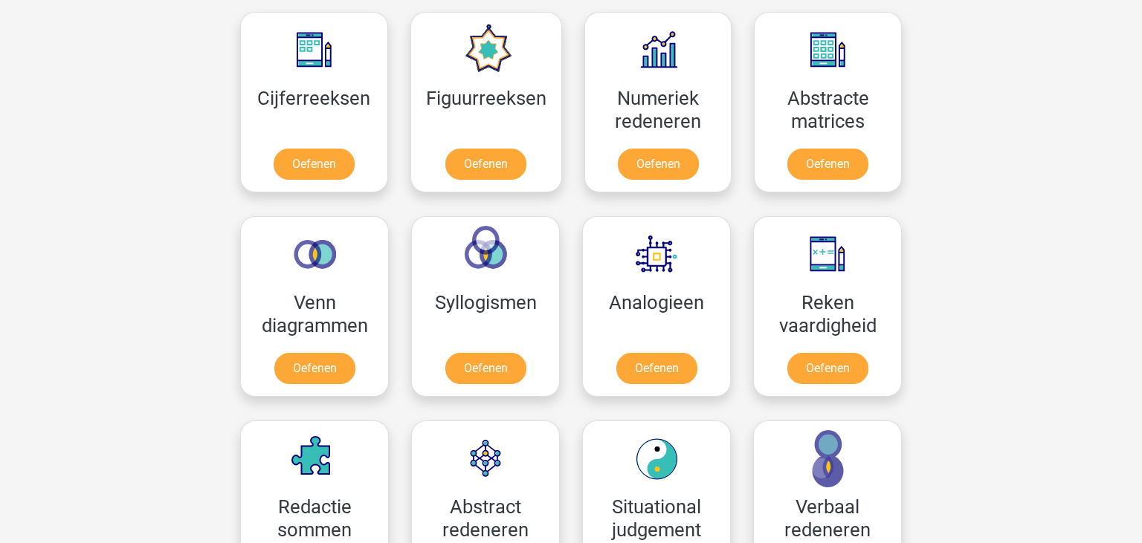
scroll to position [788, 0]
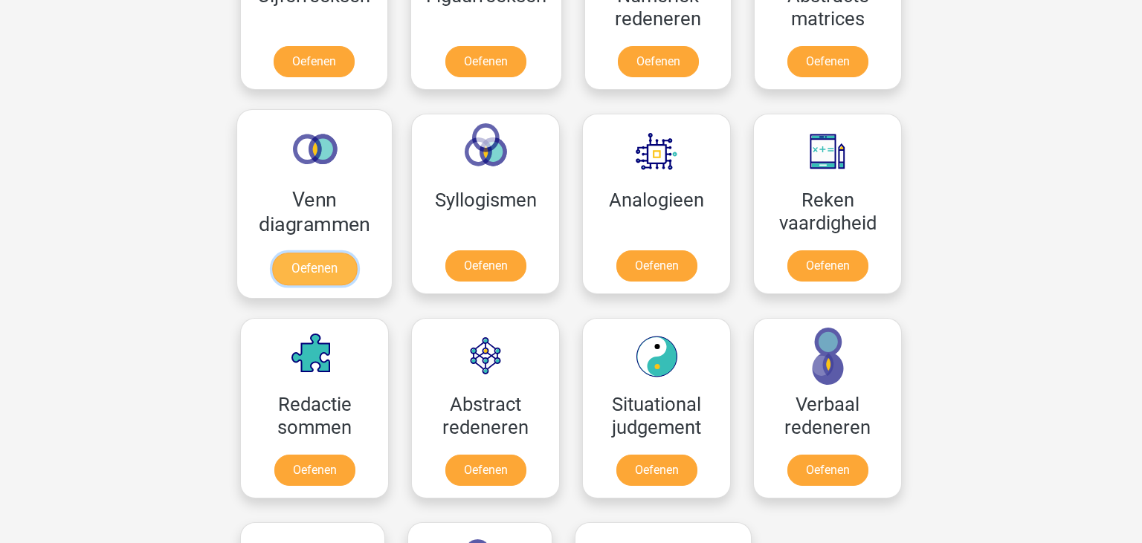
click at [340, 276] on link "Oefenen" at bounding box center [314, 269] width 85 height 33
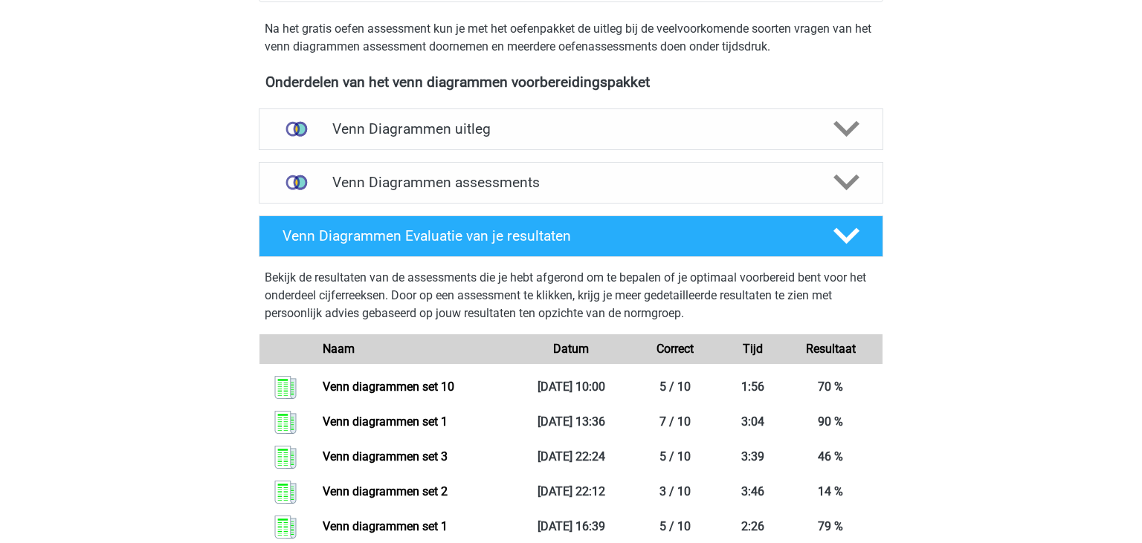
scroll to position [470, 0]
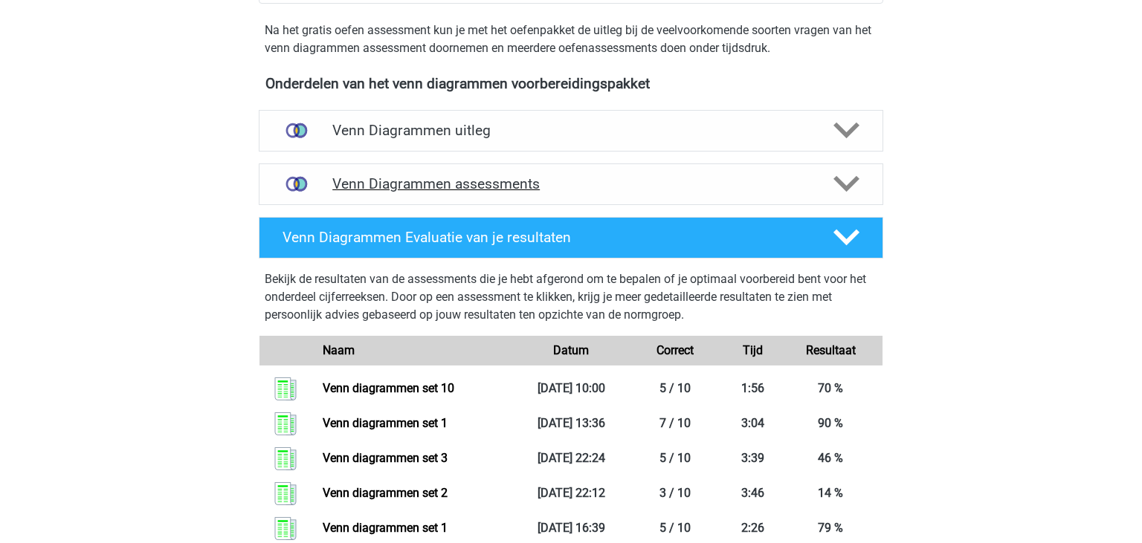
click at [758, 199] on div "Venn Diagrammen assessments" at bounding box center [571, 185] width 624 height 42
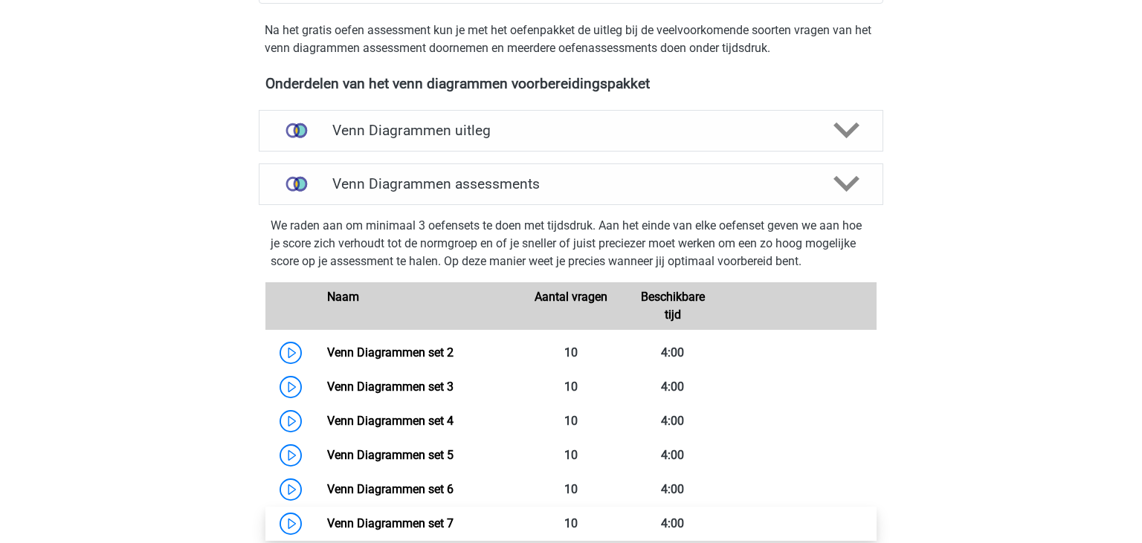
click at [453, 517] on link "Venn Diagrammen set 7" at bounding box center [390, 524] width 126 height 14
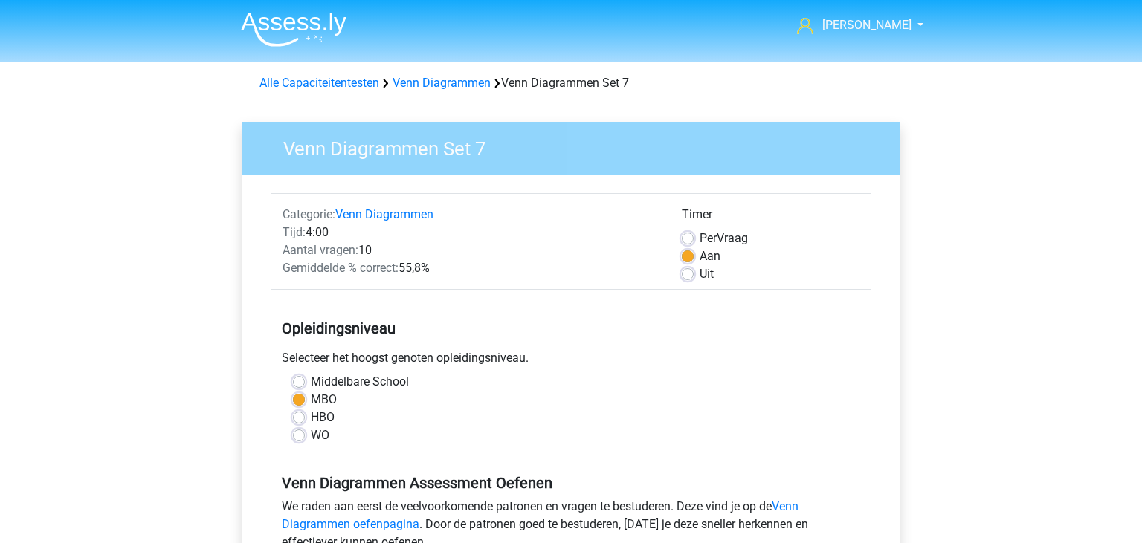
scroll to position [331, 0]
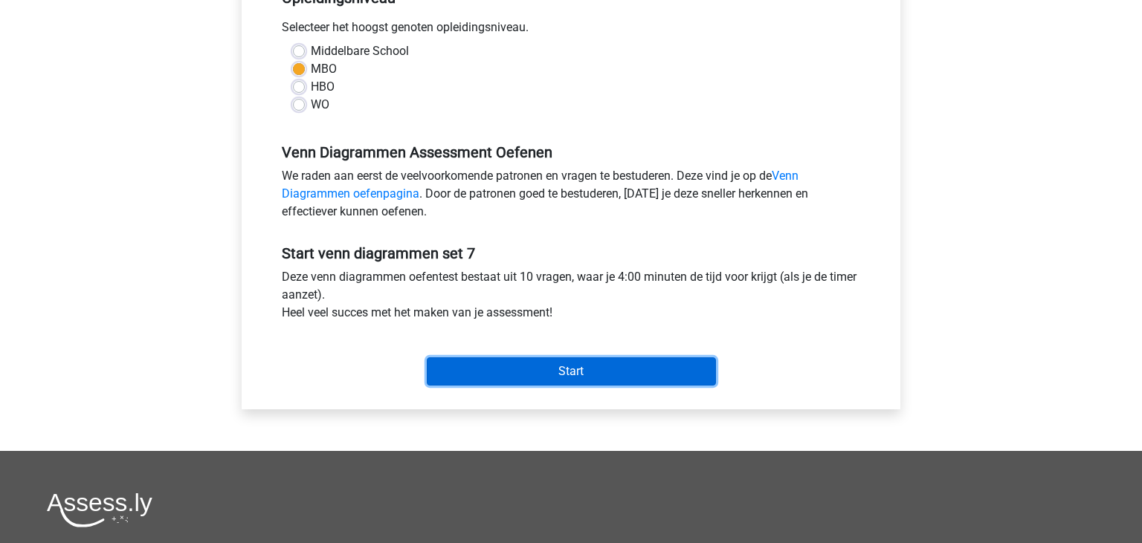
click at [593, 376] on input "Start" at bounding box center [571, 371] width 289 height 28
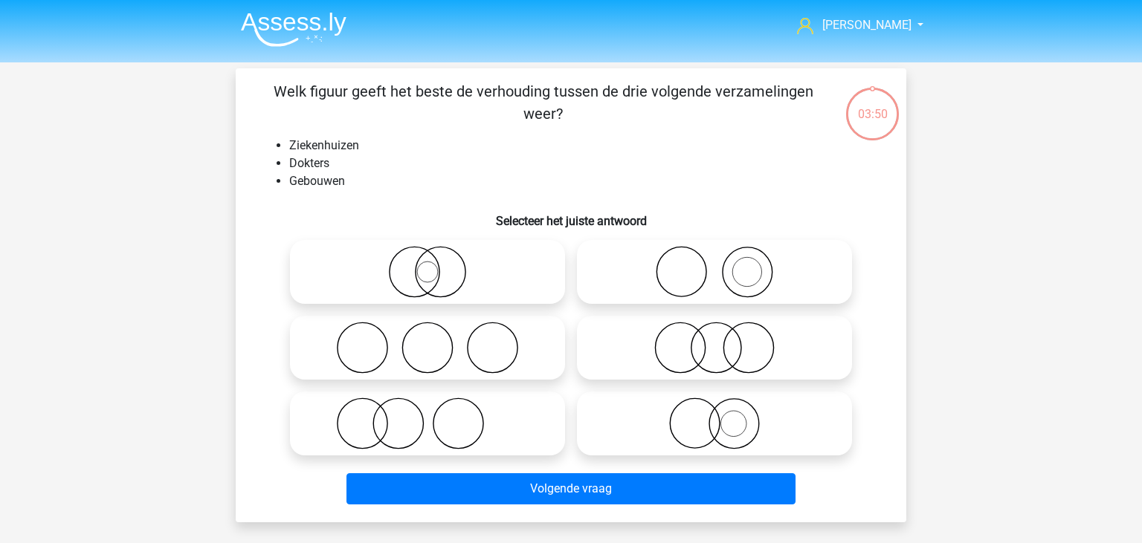
click at [724, 258] on input "radio" at bounding box center [719, 260] width 10 height 10
radio input "true"
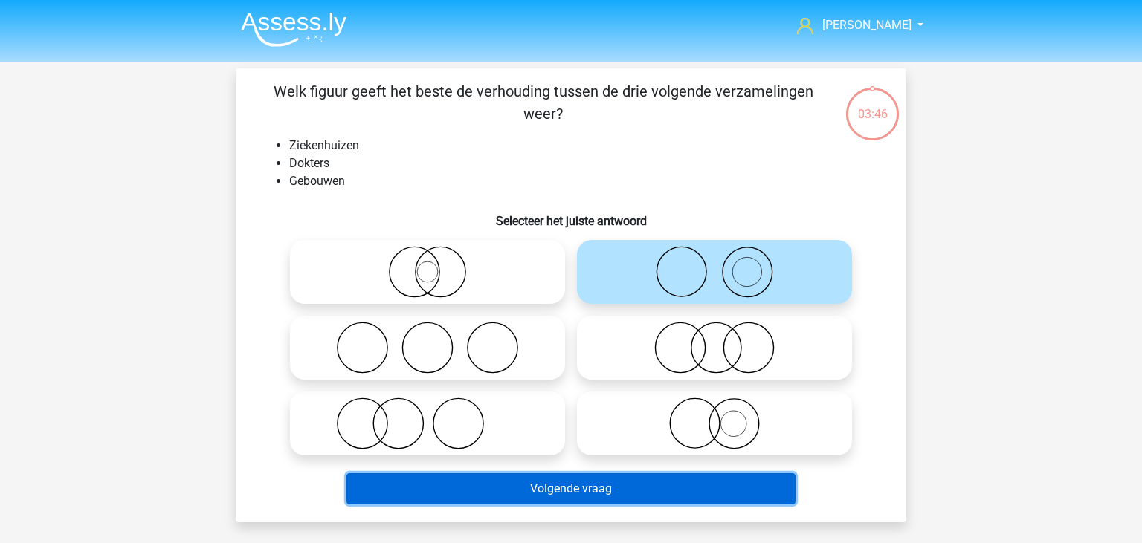
click at [602, 488] on button "Volgende vraag" at bounding box center [571, 488] width 450 height 31
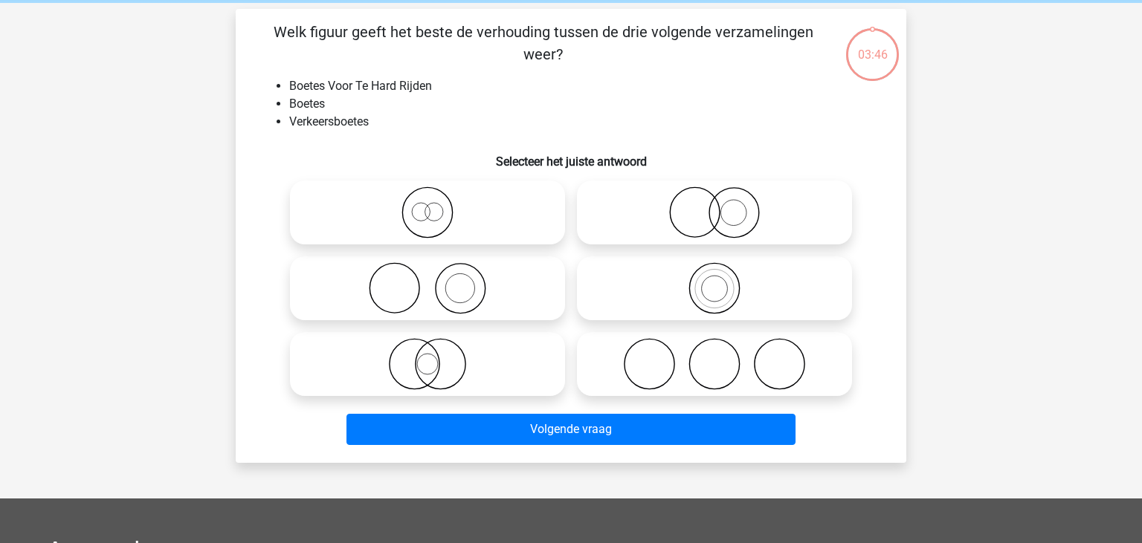
scroll to position [68, 0]
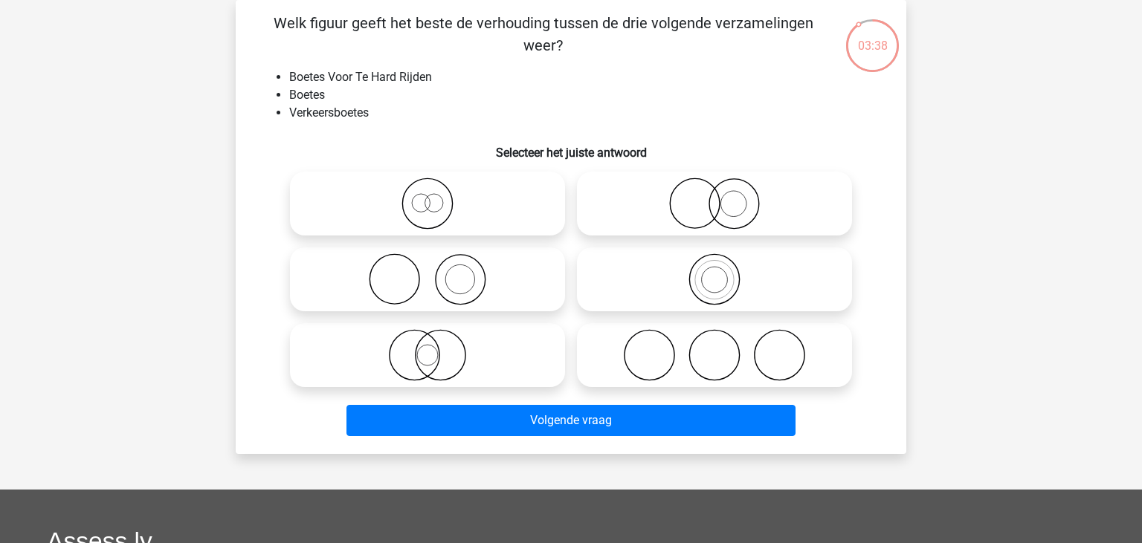
click at [715, 297] on icon at bounding box center [714, 279] width 263 height 52
click at [715, 272] on input "radio" at bounding box center [719, 267] width 10 height 10
radio input "true"
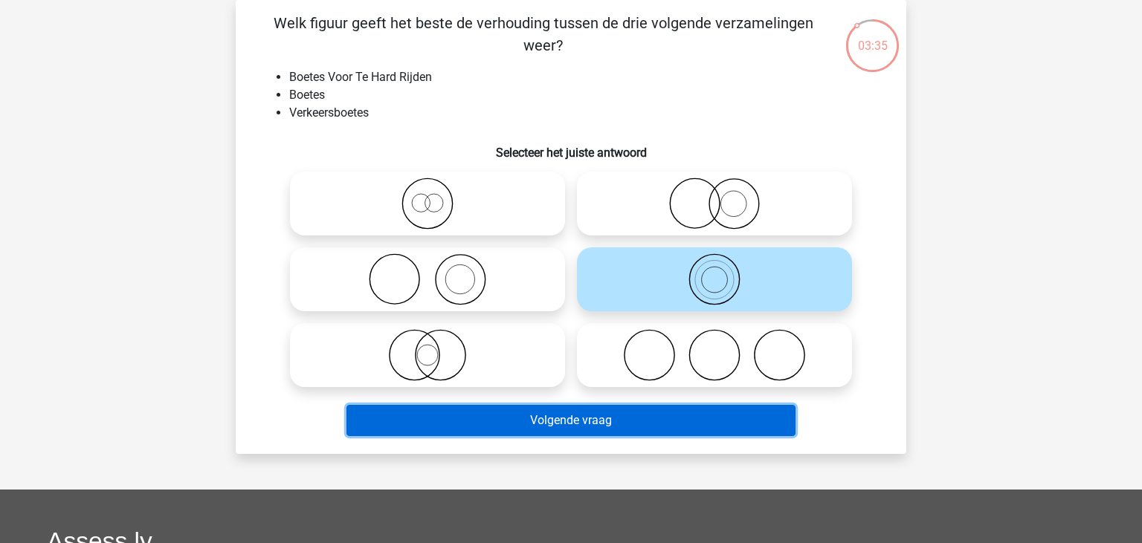
click at [667, 415] on button "Volgende vraag" at bounding box center [571, 420] width 450 height 31
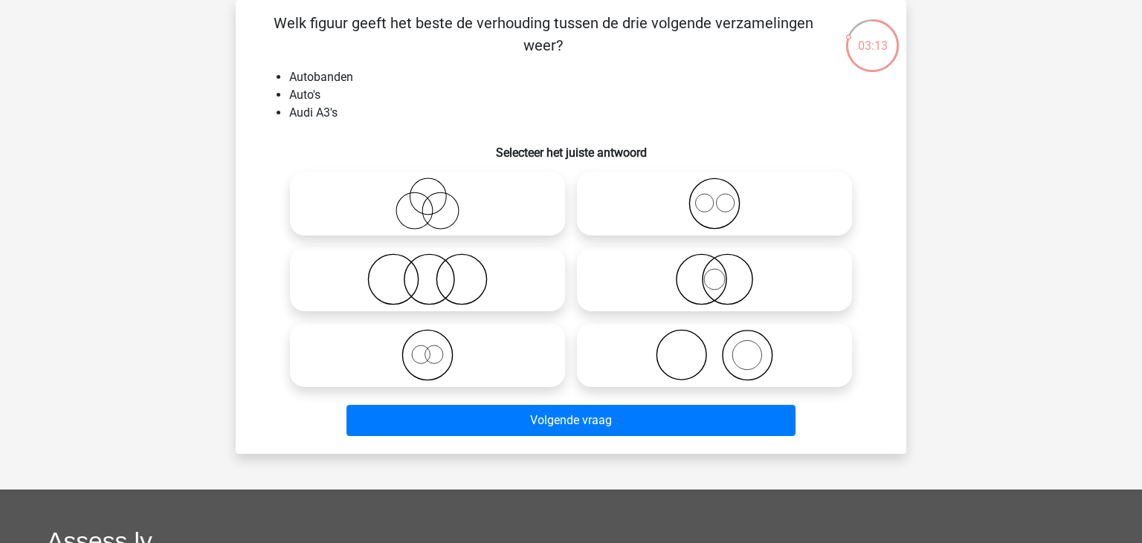
click at [738, 359] on icon at bounding box center [714, 355] width 263 height 52
click at [724, 348] on input "radio" at bounding box center [719, 343] width 10 height 10
radio input "true"
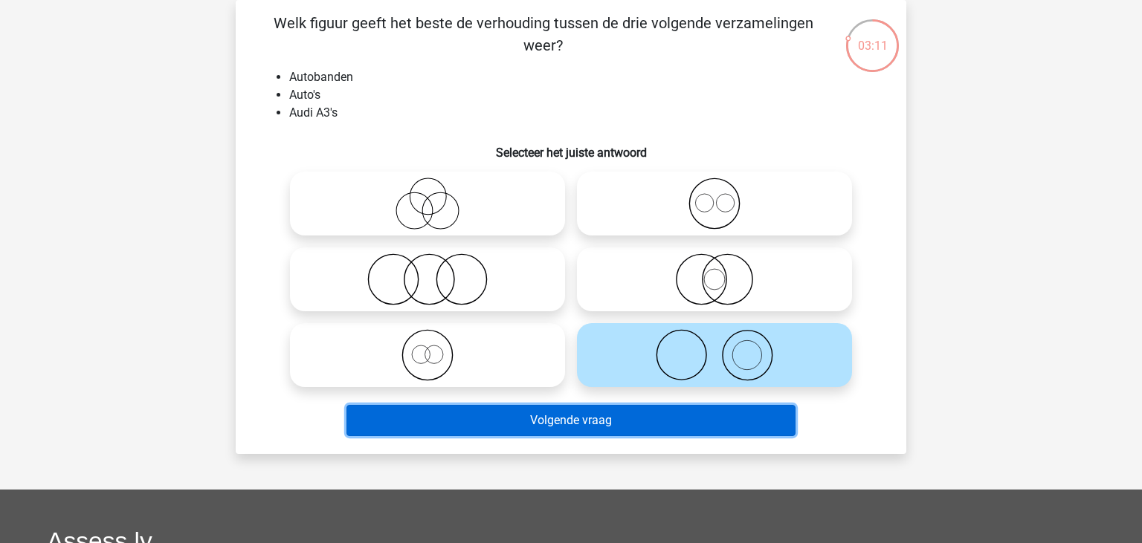
click at [713, 424] on button "Volgende vraag" at bounding box center [571, 420] width 450 height 31
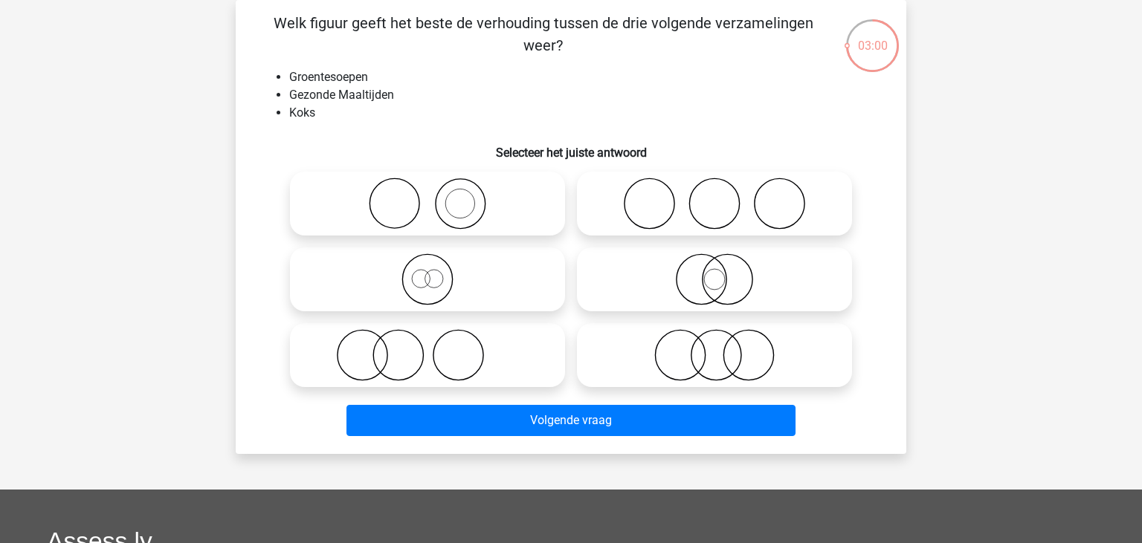
click at [494, 224] on icon at bounding box center [427, 204] width 263 height 52
click at [437, 196] on input "radio" at bounding box center [432, 192] width 10 height 10
radio input "true"
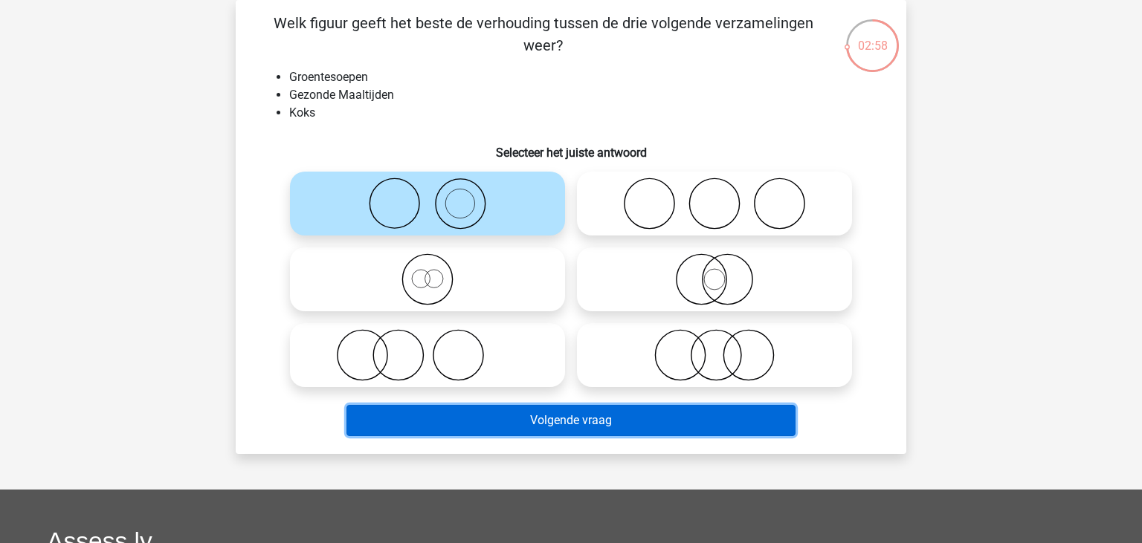
click at [682, 420] on button "Volgende vraag" at bounding box center [571, 420] width 450 height 31
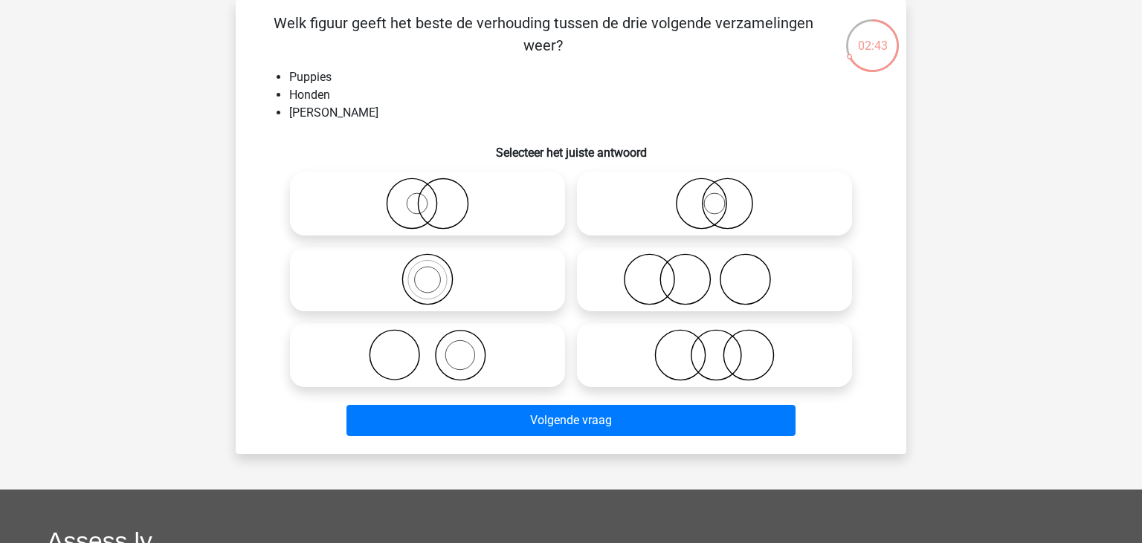
click at [423, 206] on icon at bounding box center [427, 204] width 263 height 52
click at [427, 196] on input "radio" at bounding box center [432, 192] width 10 height 10
radio input "true"
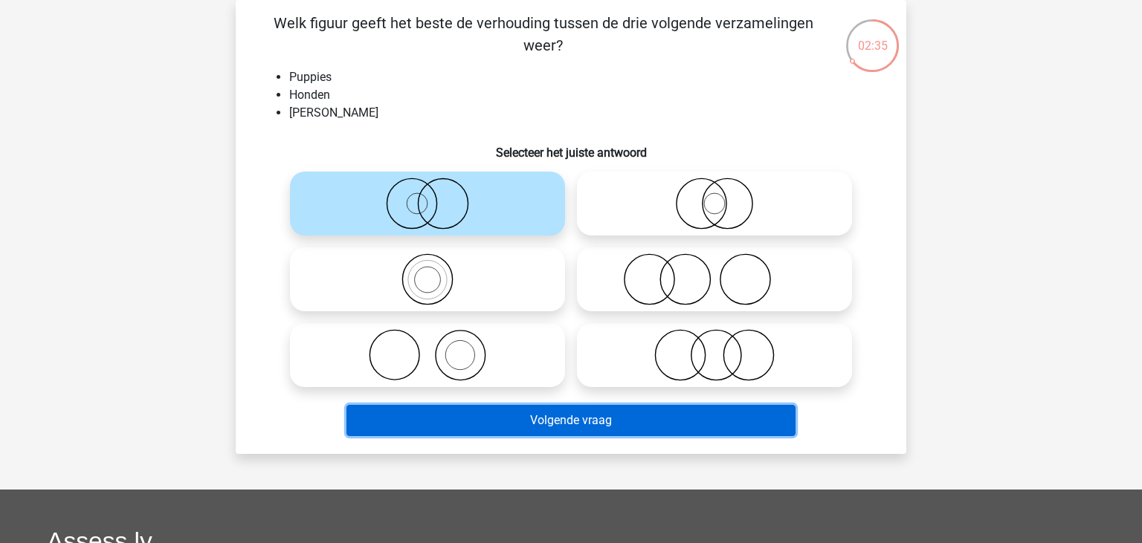
click at [549, 413] on button "Volgende vraag" at bounding box center [571, 420] width 450 height 31
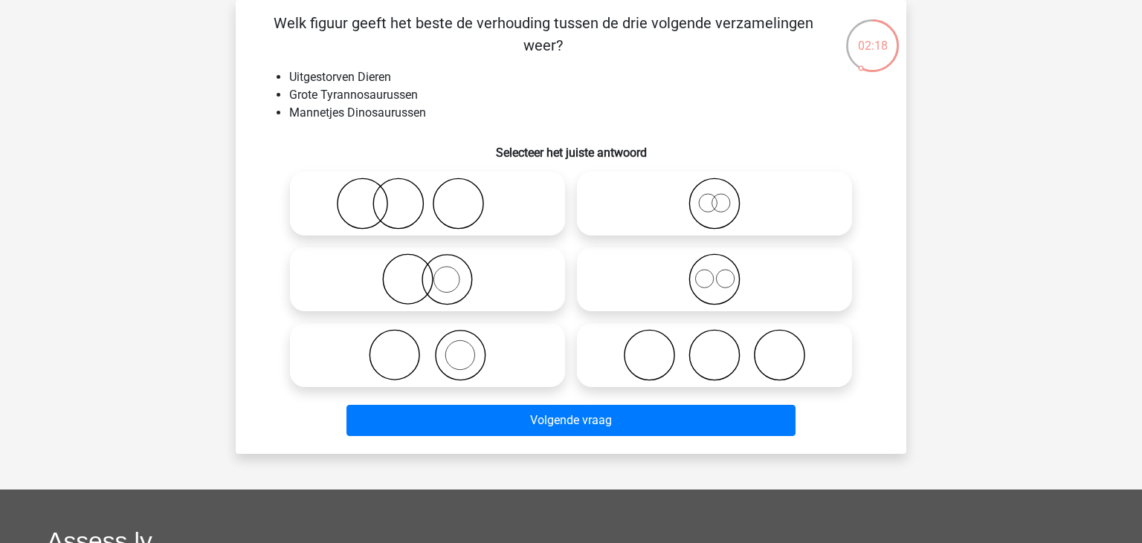
click at [730, 213] on icon at bounding box center [714, 204] width 263 height 52
click at [724, 196] on input "radio" at bounding box center [719, 192] width 10 height 10
radio input "true"
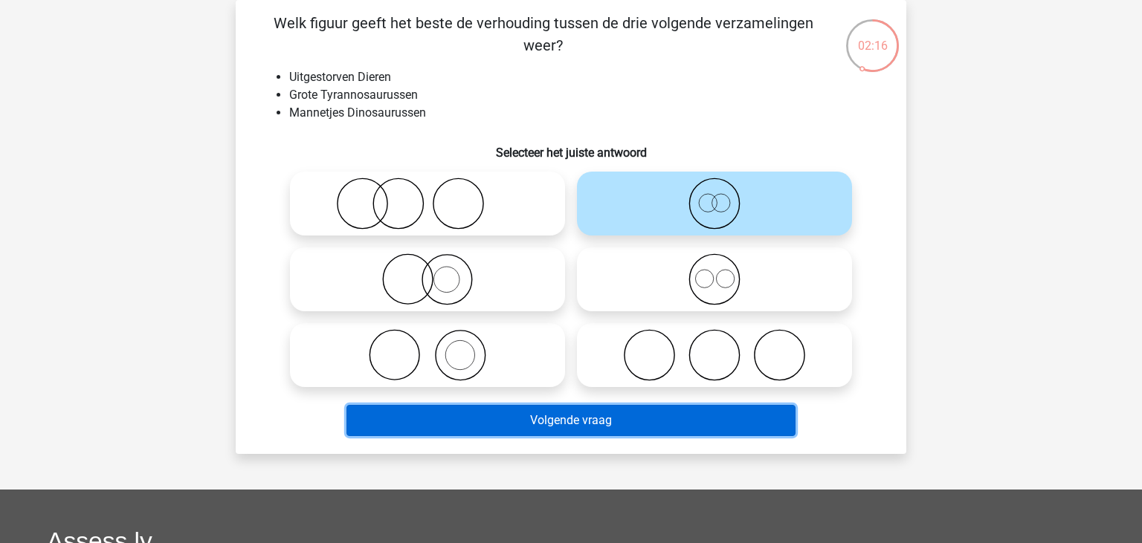
click at [703, 427] on button "Volgende vraag" at bounding box center [571, 420] width 450 height 31
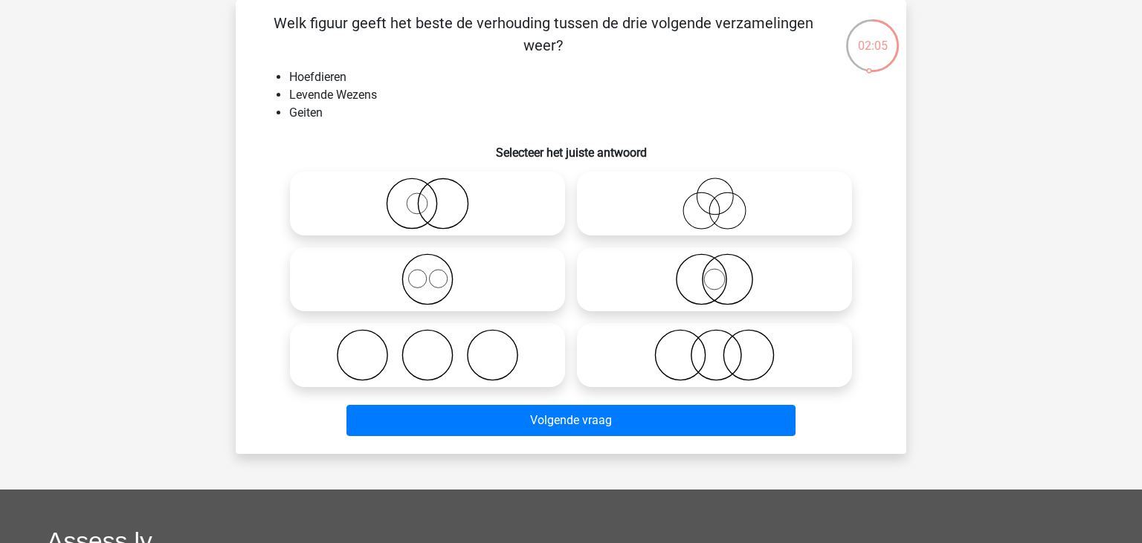
click at [447, 207] on icon at bounding box center [427, 204] width 263 height 52
click at [437, 196] on input "radio" at bounding box center [432, 192] width 10 height 10
radio input "true"
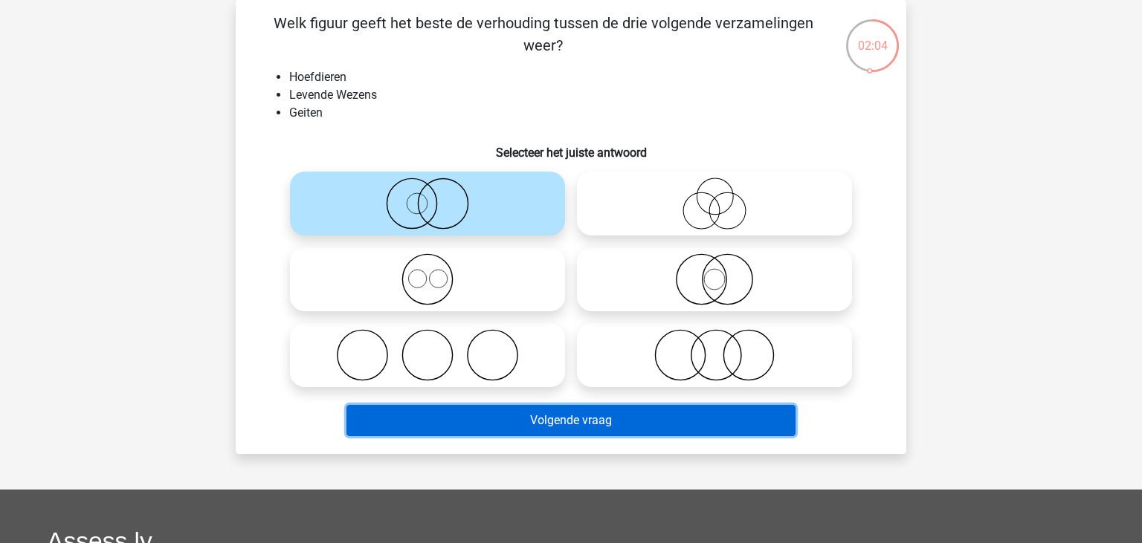
click at [554, 417] on button "Volgende vraag" at bounding box center [571, 420] width 450 height 31
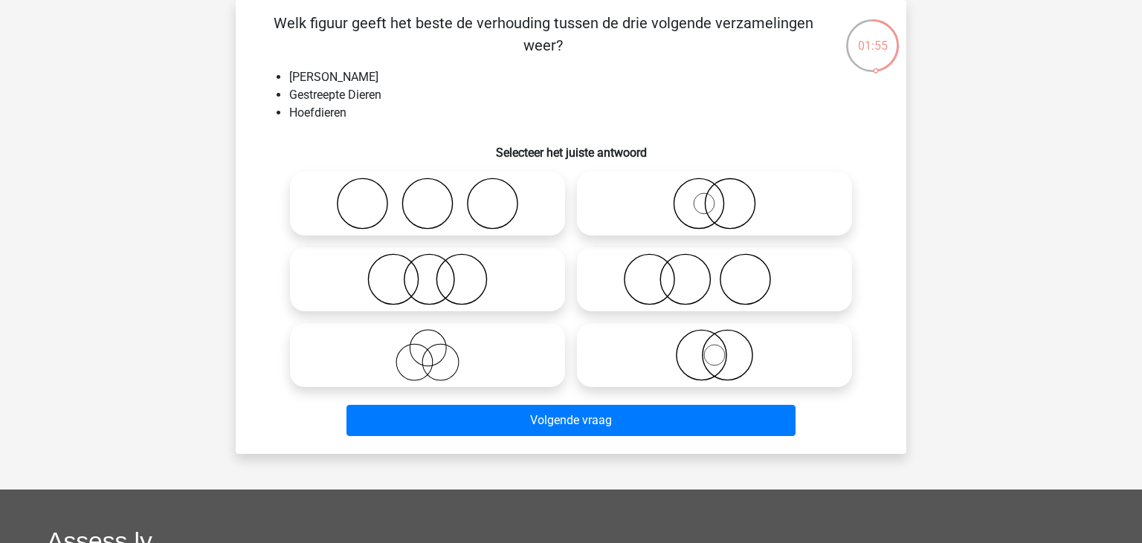
click at [702, 227] on icon at bounding box center [714, 204] width 263 height 52
click at [714, 196] on input "radio" at bounding box center [719, 192] width 10 height 10
radio input "true"
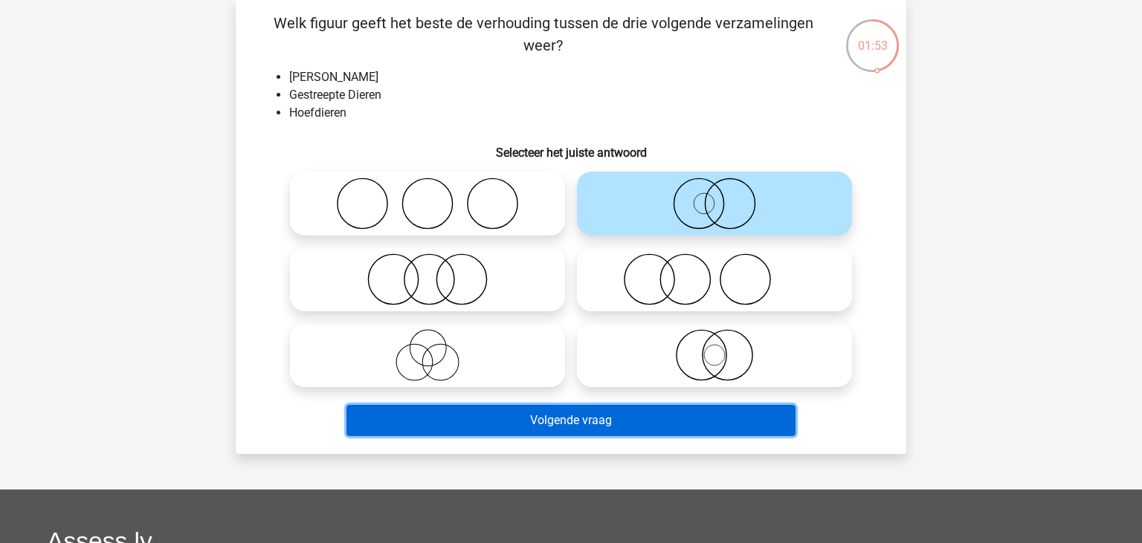
click at [673, 415] on button "Volgende vraag" at bounding box center [571, 420] width 450 height 31
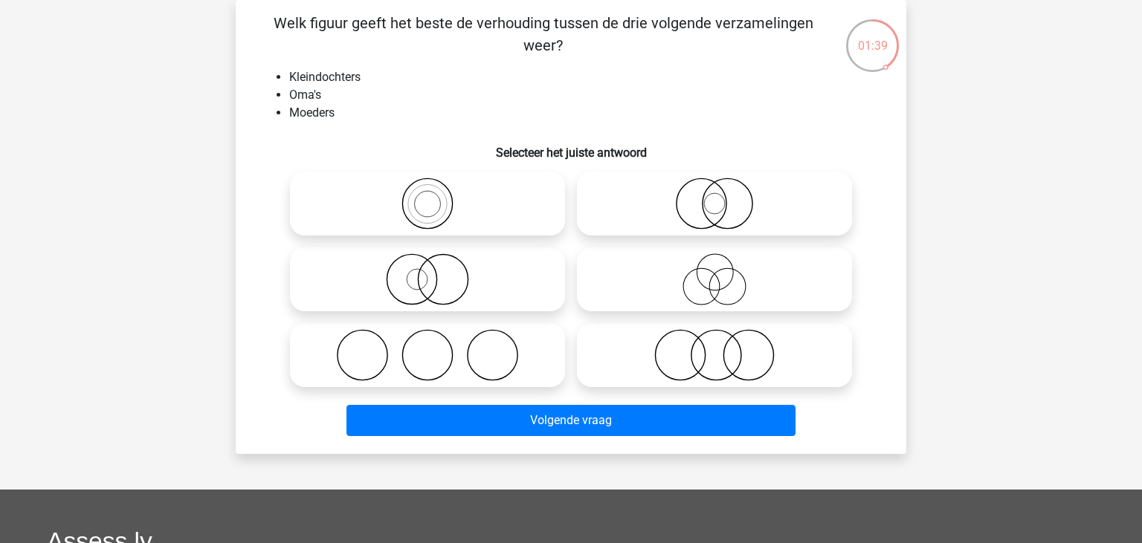
click at [469, 375] on icon at bounding box center [427, 355] width 263 height 52
click at [437, 348] on input "radio" at bounding box center [432, 343] width 10 height 10
radio input "true"
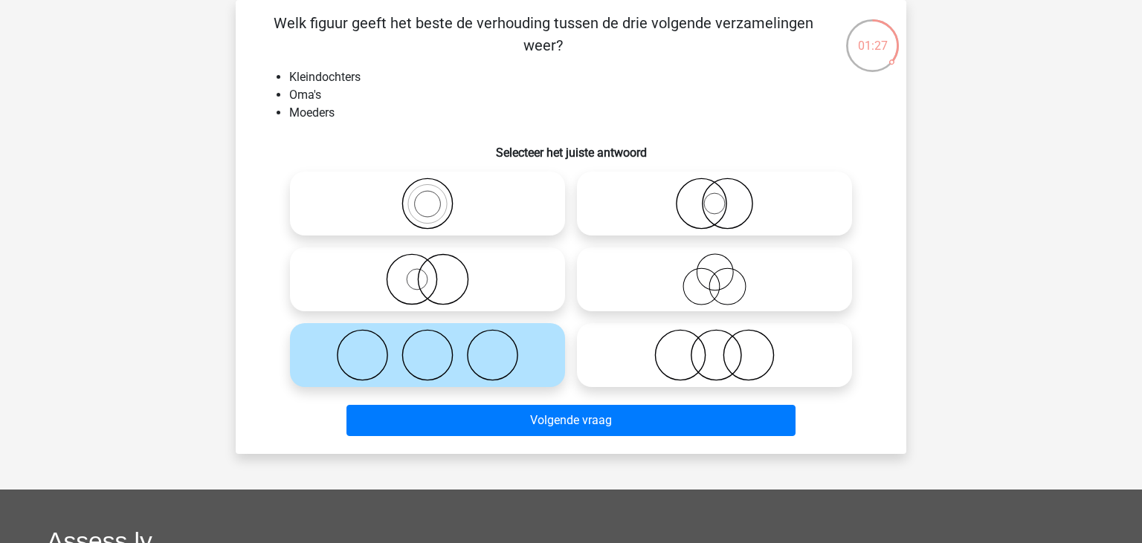
click at [699, 284] on icon at bounding box center [714, 279] width 263 height 52
click at [714, 272] on input "radio" at bounding box center [719, 267] width 10 height 10
radio input "true"
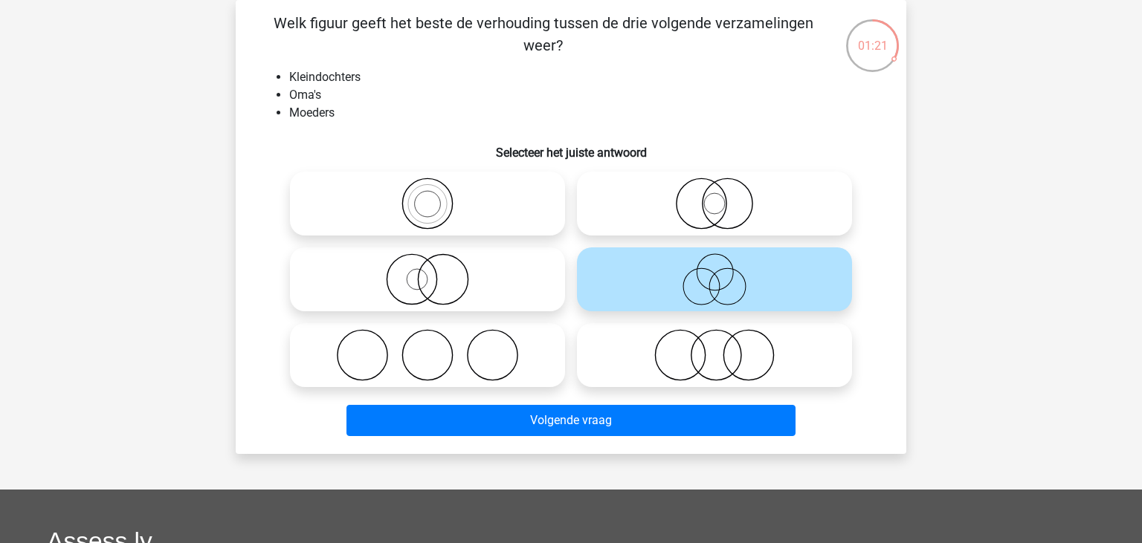
click at [430, 219] on icon at bounding box center [427, 204] width 263 height 52
click at [430, 196] on input "radio" at bounding box center [432, 192] width 10 height 10
radio input "true"
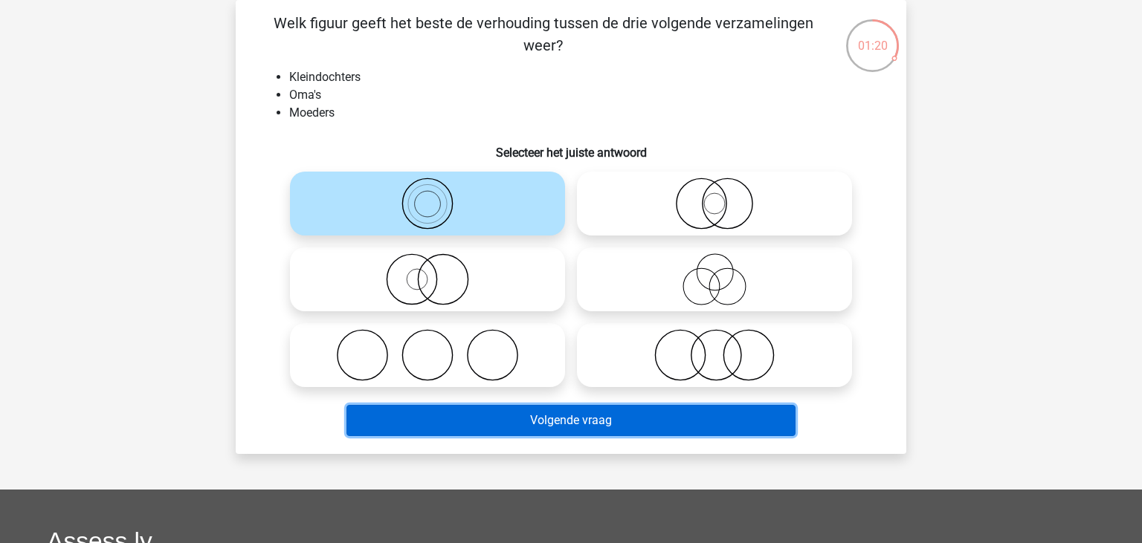
click at [498, 423] on button "Volgende vraag" at bounding box center [571, 420] width 450 height 31
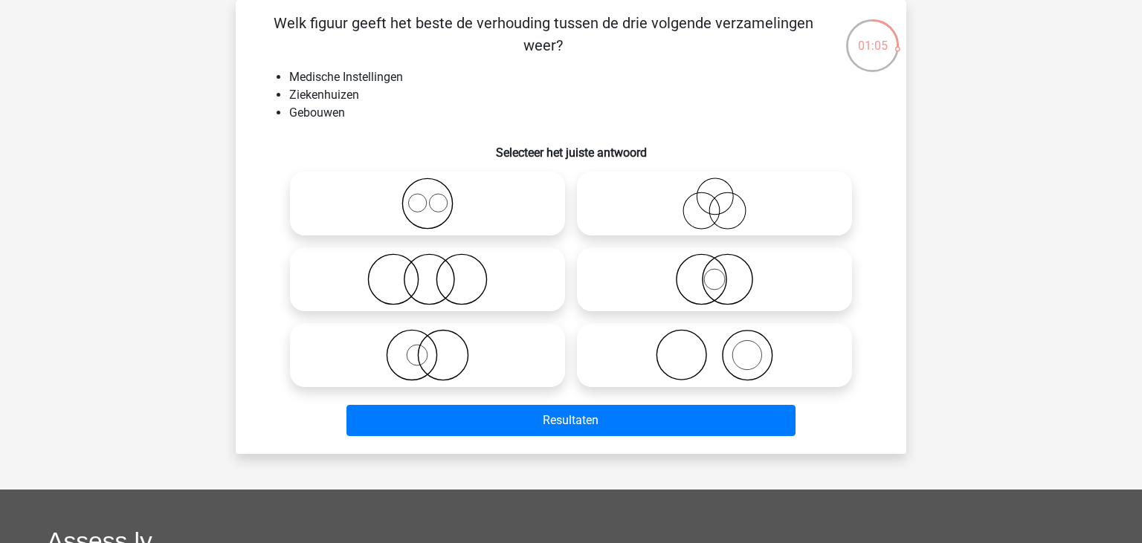
click at [480, 366] on icon at bounding box center [427, 355] width 263 height 52
click at [437, 348] on input "radio" at bounding box center [432, 343] width 10 height 10
radio input "true"
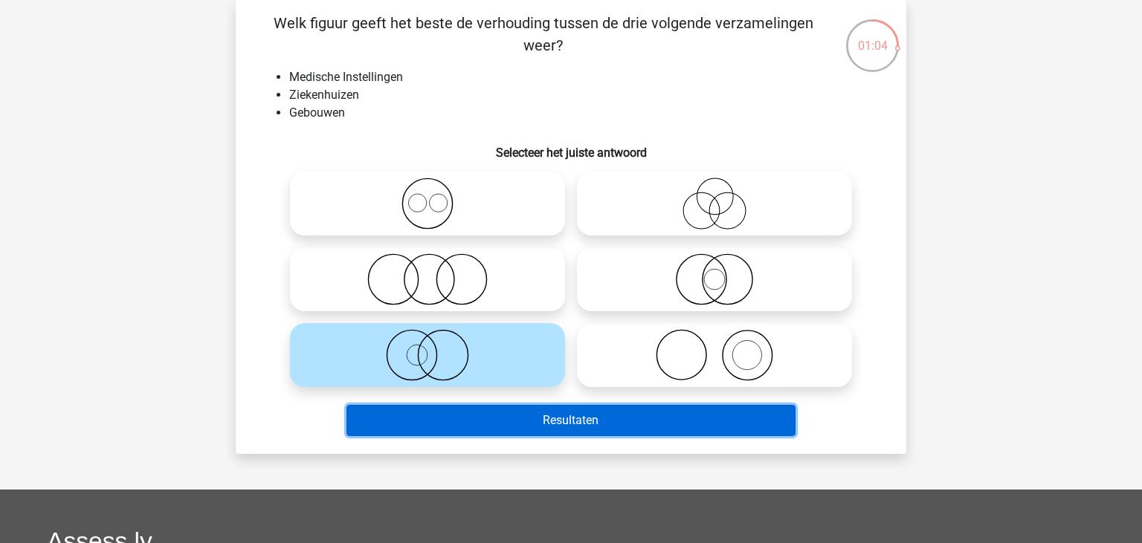
click at [472, 415] on button "Resultaten" at bounding box center [571, 420] width 450 height 31
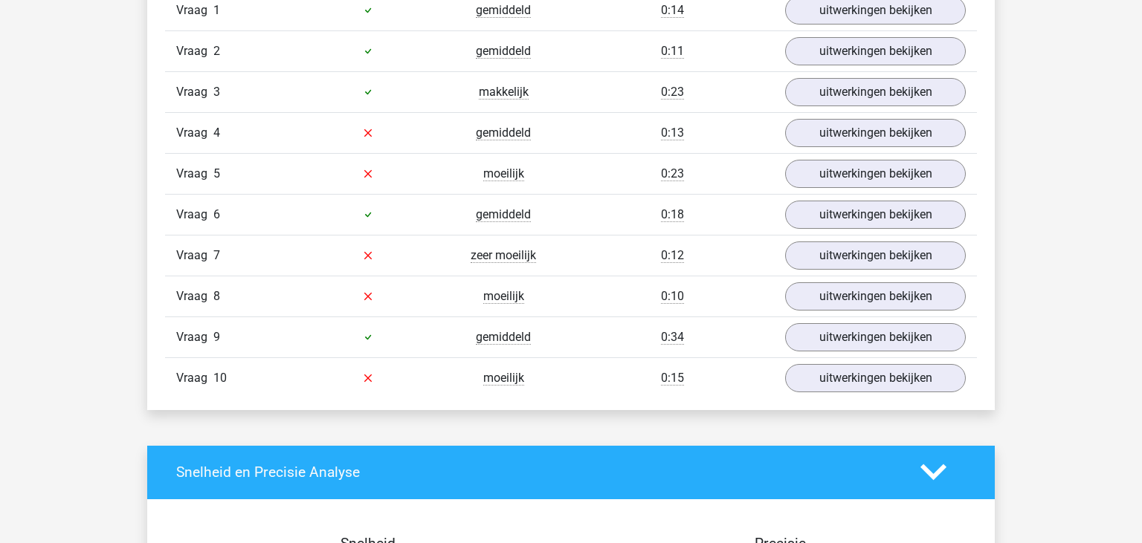
scroll to position [985, 0]
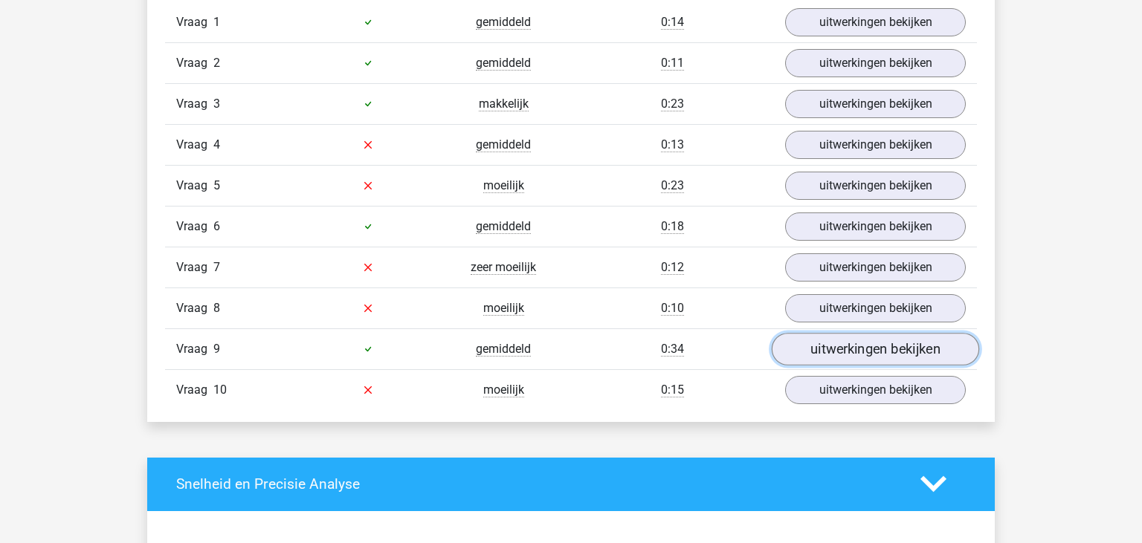
click at [861, 342] on link "uitwerkingen bekijken" at bounding box center [874, 349] width 207 height 33
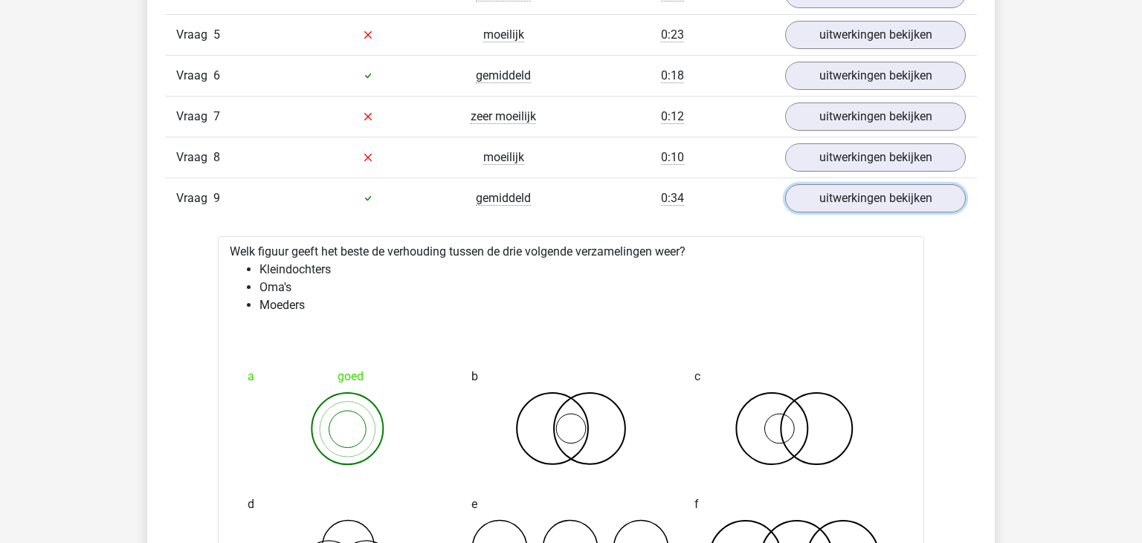
scroll to position [1124, 0]
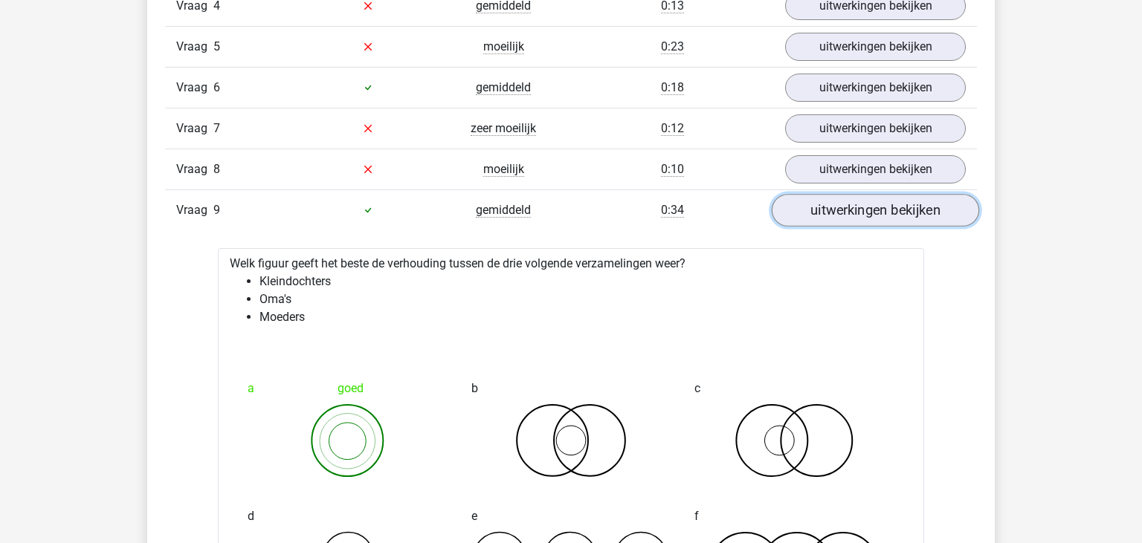
click at [917, 216] on link "uitwerkingen bekijken" at bounding box center [874, 210] width 207 height 33
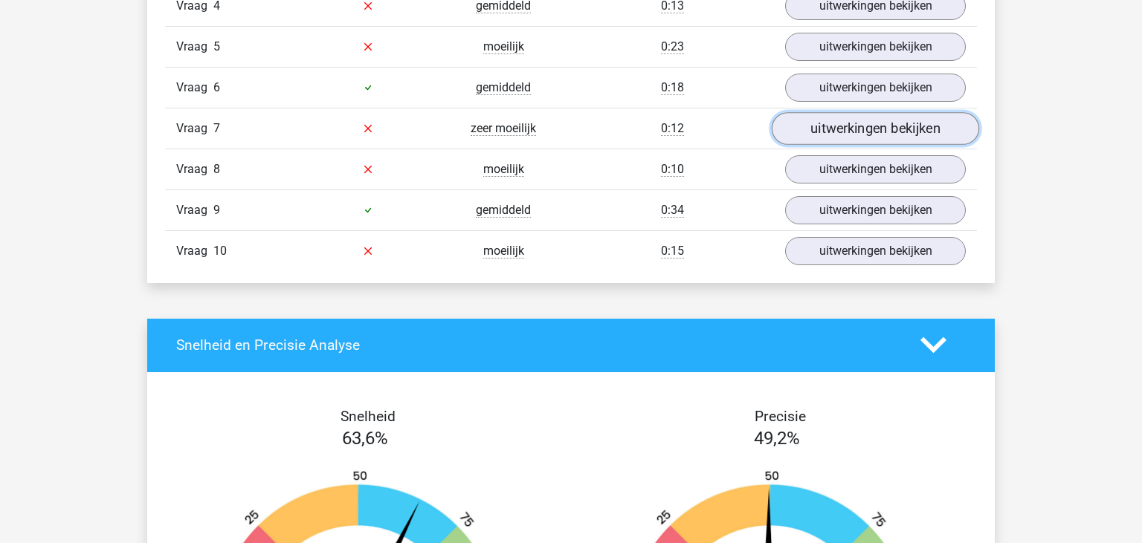
click at [844, 127] on link "uitwerkingen bekijken" at bounding box center [874, 128] width 207 height 33
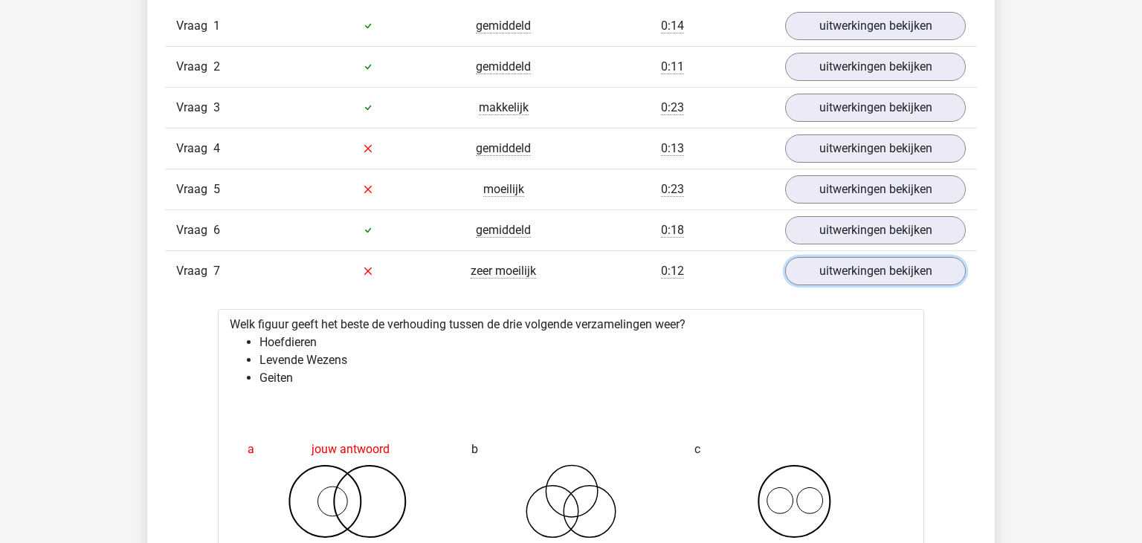
scroll to position [951, 0]
